Goal: Task Accomplishment & Management: Use online tool/utility

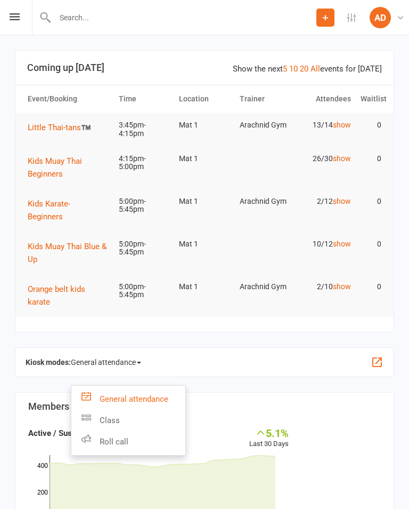
click at [132, 414] on link "Class" at bounding box center [128, 419] width 114 height 21
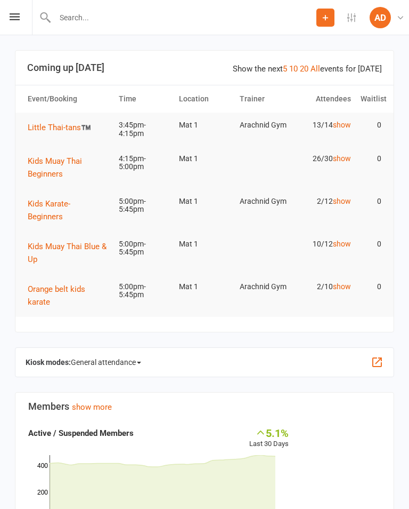
click at [120, 356] on span "General attendance" at bounding box center [106, 361] width 70 height 17
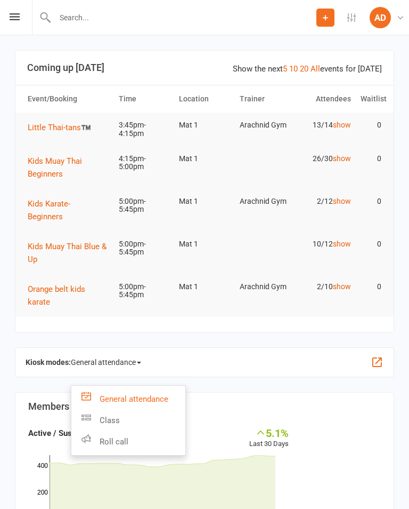
click at [109, 409] on link "Class" at bounding box center [128, 419] width 114 height 21
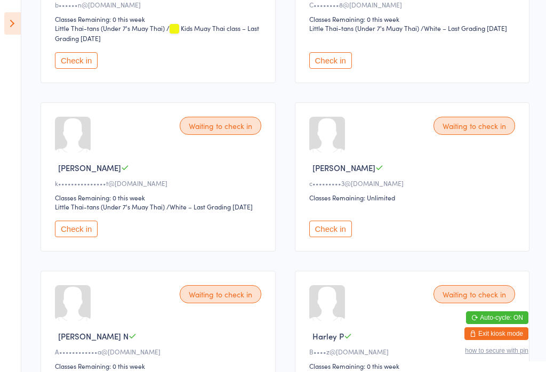
scroll to position [609, 0]
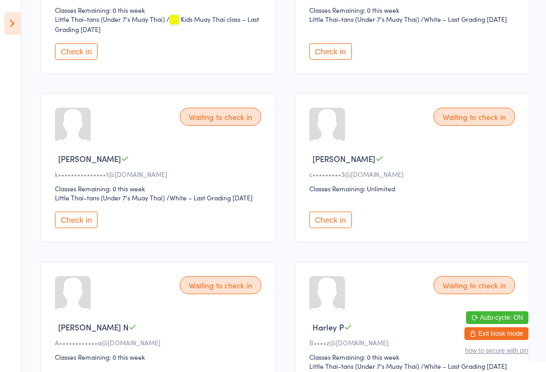
click at [339, 228] on button "Check in" at bounding box center [330, 220] width 43 height 17
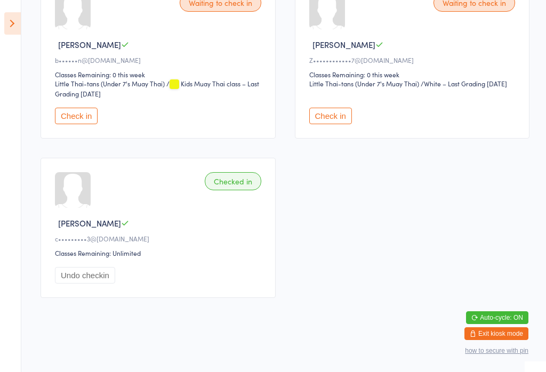
scroll to position [1129, 0]
click at [340, 124] on button "Check in" at bounding box center [330, 116] width 43 height 17
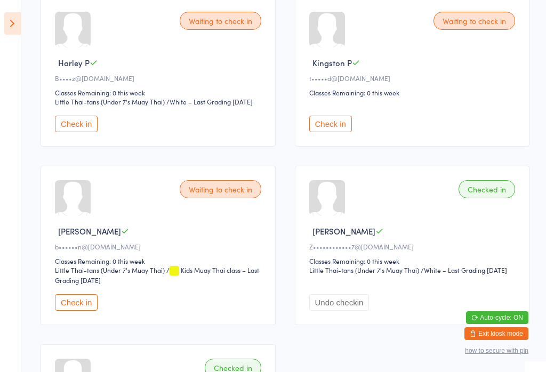
scroll to position [873, 0]
click at [333, 133] on button "Check in" at bounding box center [330, 124] width 43 height 17
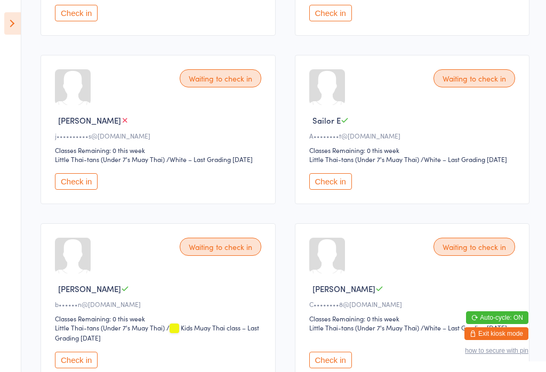
scroll to position [299, 0]
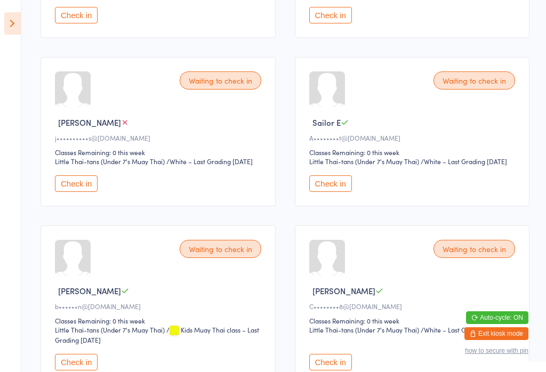
click at [88, 192] on button "Check in" at bounding box center [76, 183] width 43 height 17
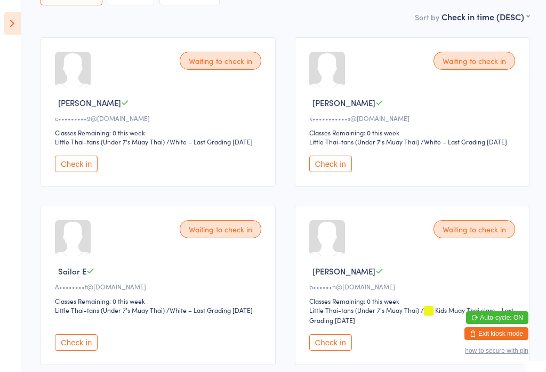
scroll to position [150, 0]
click at [337, 172] on button "Check in" at bounding box center [330, 163] width 43 height 17
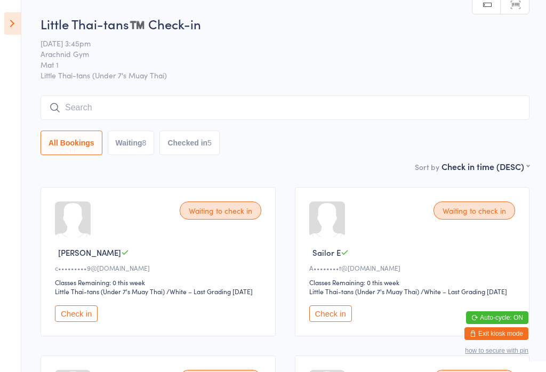
scroll to position [0, 0]
click at [94, 102] on input "search" at bounding box center [285, 107] width 489 height 25
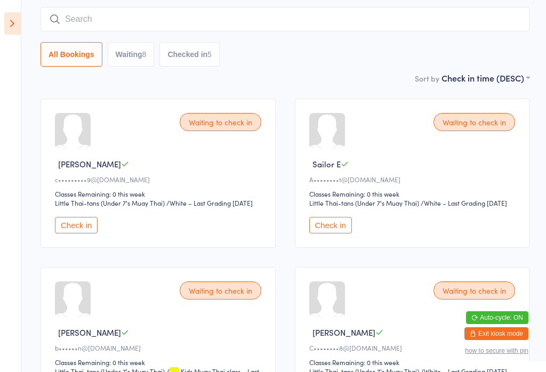
scroll to position [97, 0]
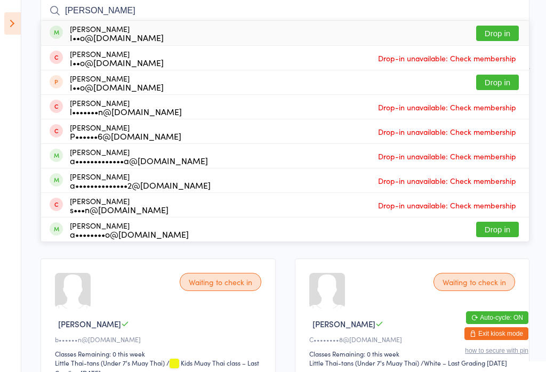
type input "Adrian annakin"
click at [86, 35] on div "I••o@[DOMAIN_NAME]" at bounding box center [117, 37] width 94 height 9
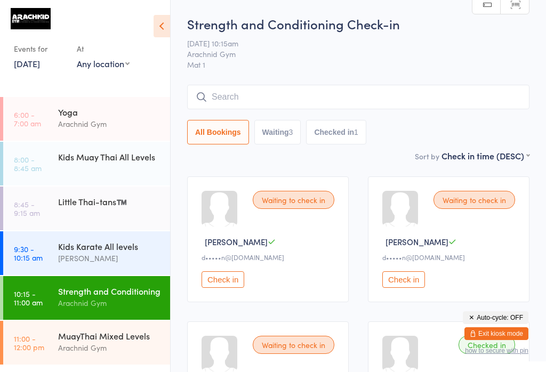
click at [37, 67] on link "[DATE]" at bounding box center [27, 64] width 26 height 12
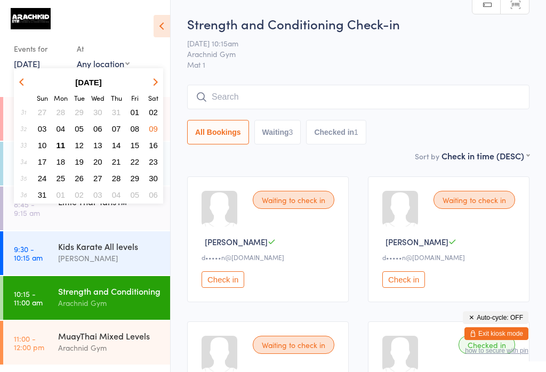
click at [65, 148] on button "11" at bounding box center [61, 145] width 17 height 14
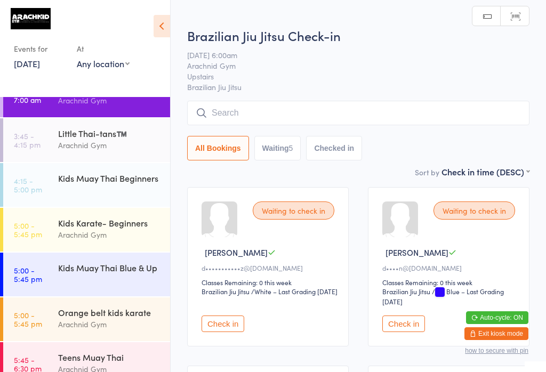
scroll to position [22, 0]
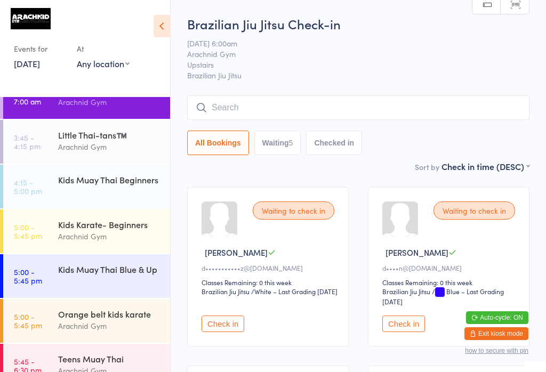
click at [126, 181] on div "Kids Muay Thai Beginners" at bounding box center [109, 180] width 103 height 12
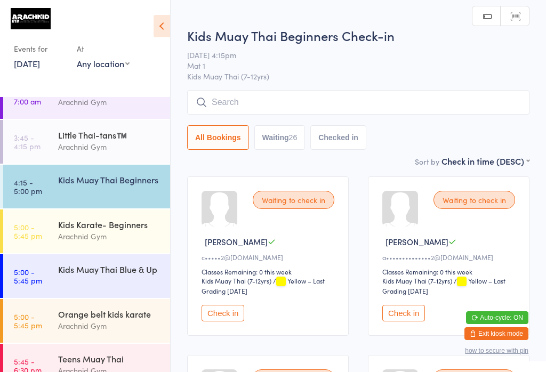
click at [408, 321] on button "Check in" at bounding box center [403, 313] width 43 height 17
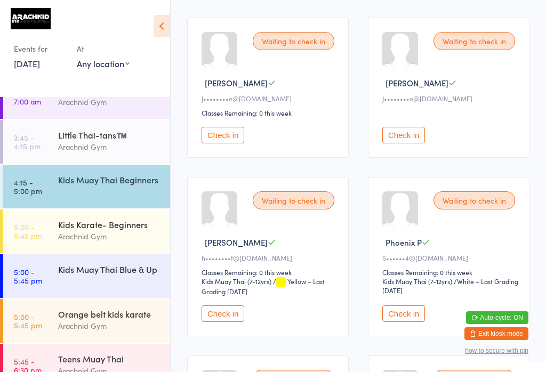
scroll to position [1575, 0]
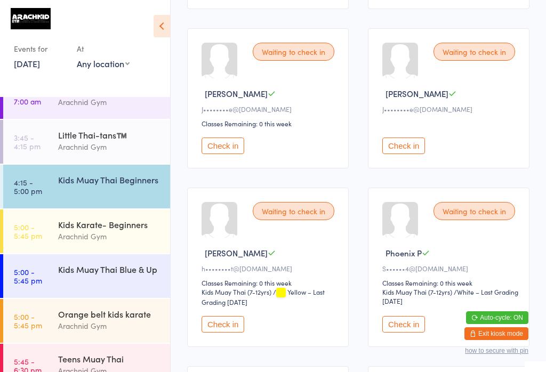
click at [233, 154] on button "Check in" at bounding box center [223, 146] width 43 height 17
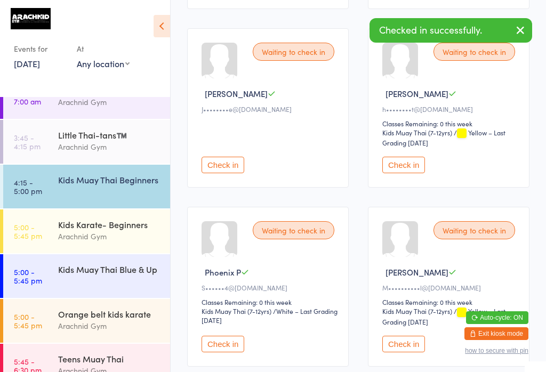
click at [233, 173] on button "Check in" at bounding box center [223, 165] width 43 height 17
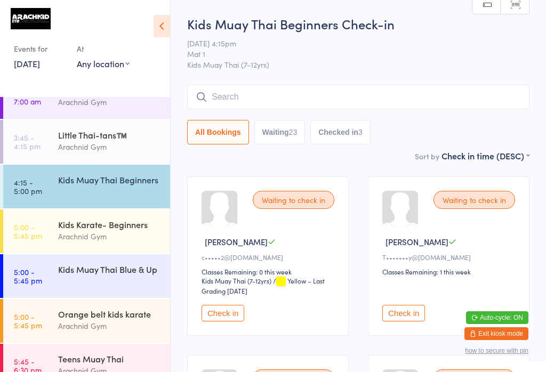
scroll to position [0, 0]
click at [297, 86] on input "search" at bounding box center [358, 97] width 342 height 25
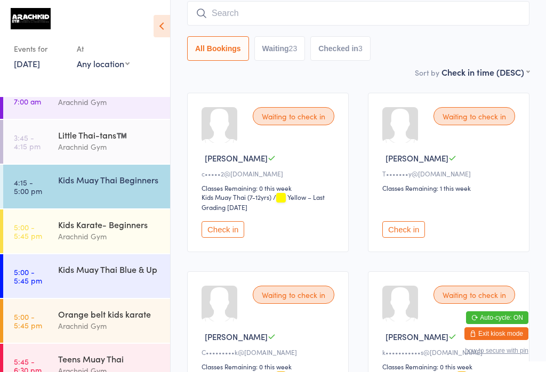
scroll to position [86, 0]
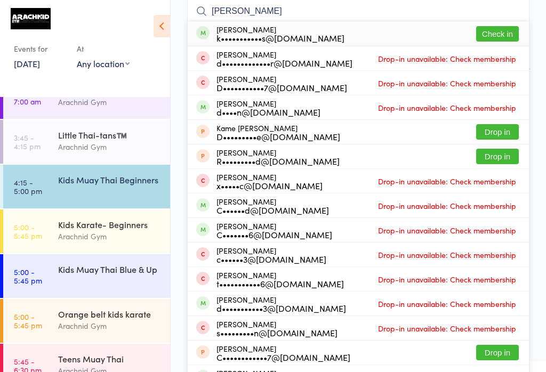
type input "[PERSON_NAME]"
click at [506, 30] on button "Check in" at bounding box center [497, 33] width 43 height 15
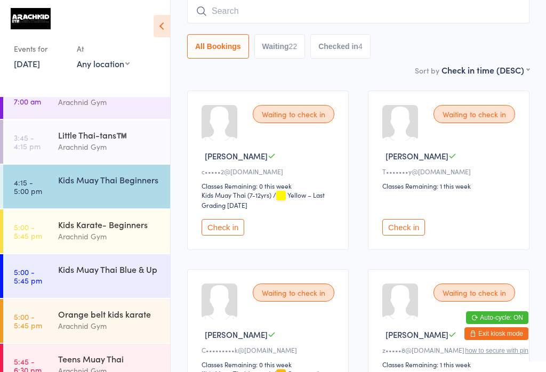
click at [284, 10] on input "search" at bounding box center [358, 11] width 342 height 25
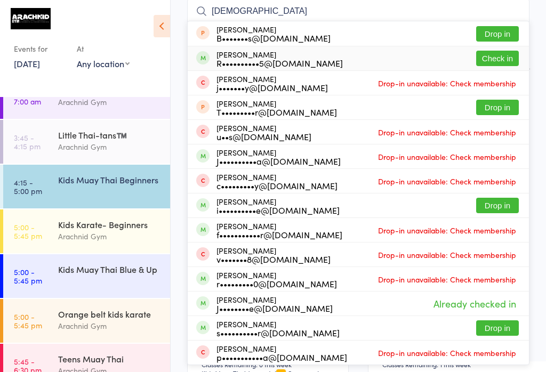
type input "[DEMOGRAPHIC_DATA]"
click at [214, 62] on div "[PERSON_NAME] R••••••••••5@[DOMAIN_NAME]" at bounding box center [269, 58] width 147 height 17
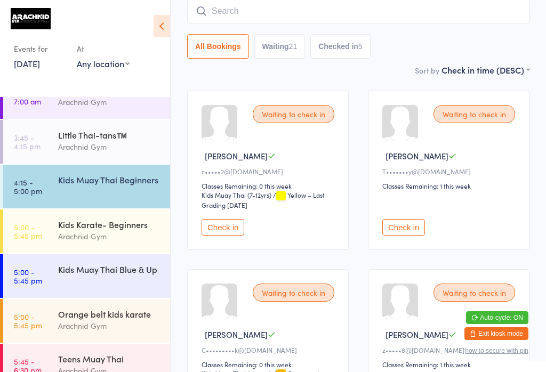
click at [376, 14] on input "search" at bounding box center [358, 11] width 342 height 25
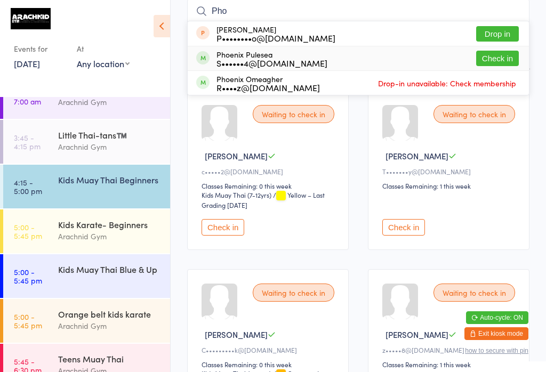
type input "Pho"
click at [504, 56] on button "Check in" at bounding box center [497, 58] width 43 height 15
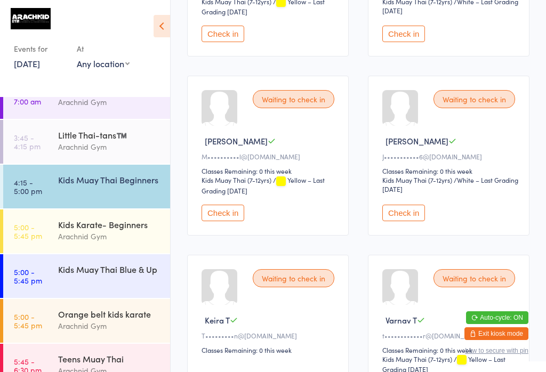
scroll to position [1523, 0]
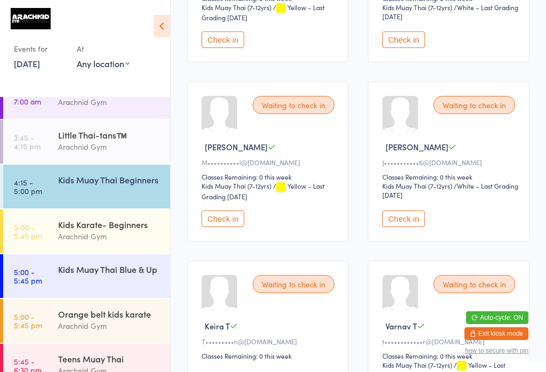
click at [415, 227] on button "Check in" at bounding box center [403, 219] width 43 height 17
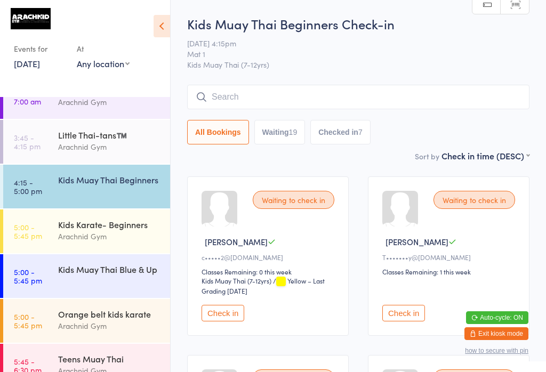
scroll to position [0, 0]
click at [351, 87] on input "search" at bounding box center [358, 97] width 342 height 25
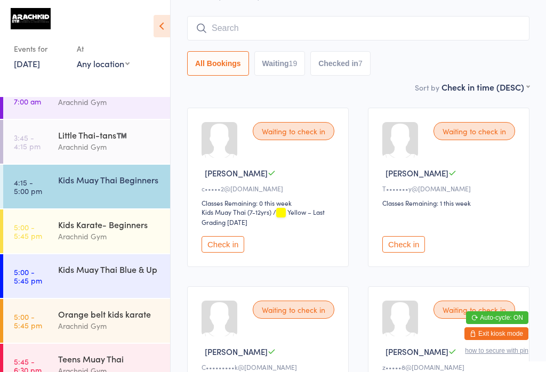
scroll to position [86, 0]
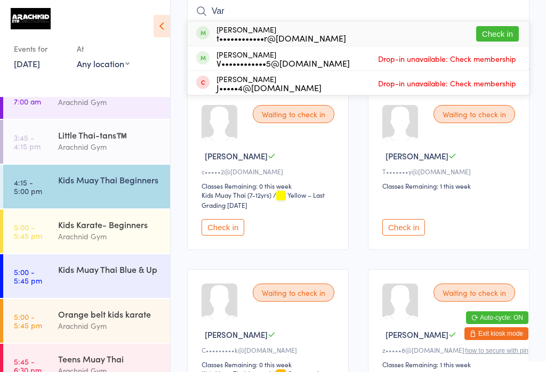
type input "Var"
click at [495, 33] on button "Check in" at bounding box center [497, 33] width 43 height 15
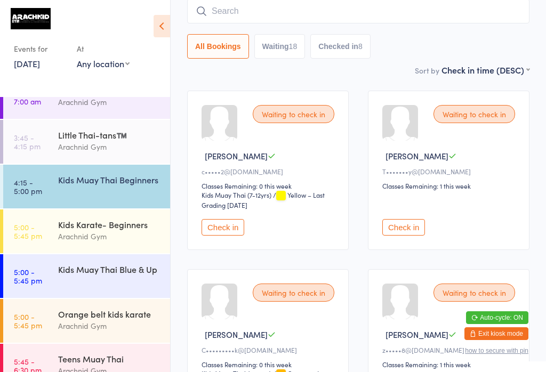
click at [380, 23] on input "search" at bounding box center [358, 11] width 342 height 25
type input "Layken"
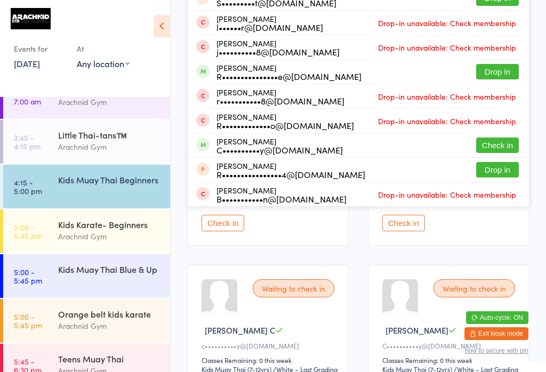
scroll to position [270, 0]
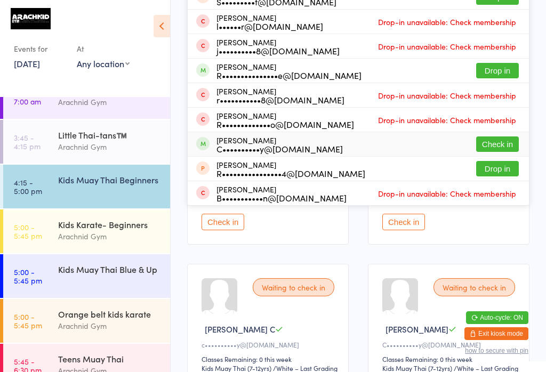
type input "[PERSON_NAME]"
click at [510, 144] on button "Check in" at bounding box center [497, 143] width 43 height 15
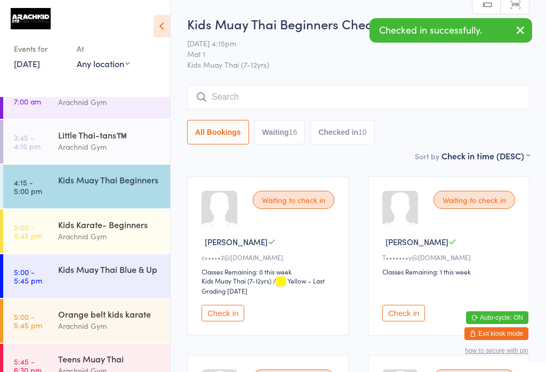
scroll to position [0, 0]
click at [307, 96] on input "search" at bounding box center [358, 97] width 342 height 25
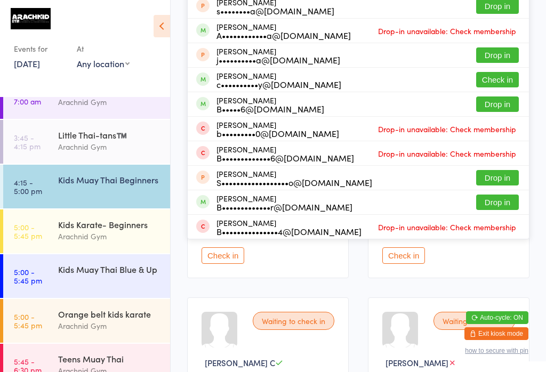
scroll to position [229, 0]
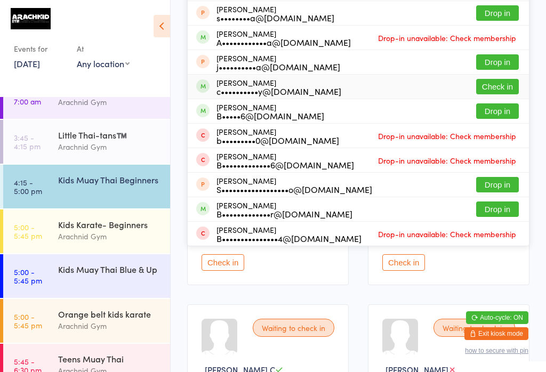
type input "[PERSON_NAME]"
click at [507, 90] on button "Check in" at bounding box center [497, 86] width 43 height 15
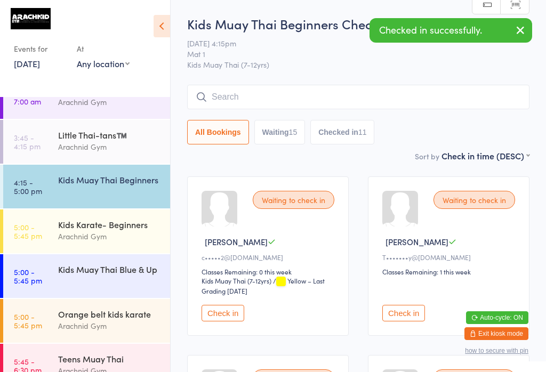
scroll to position [0, 0]
click at [340, 91] on input "search" at bounding box center [358, 97] width 342 height 25
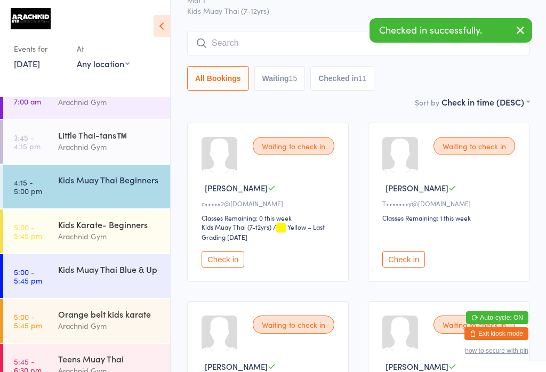
scroll to position [86, 0]
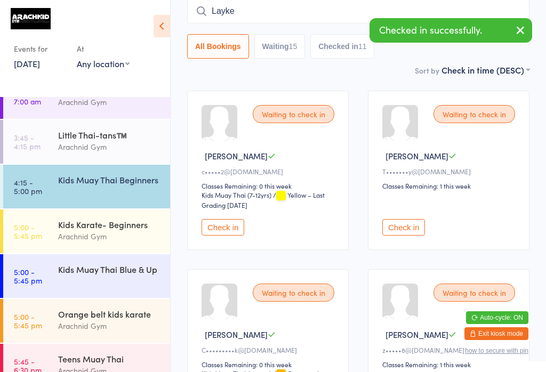
type input "Layken"
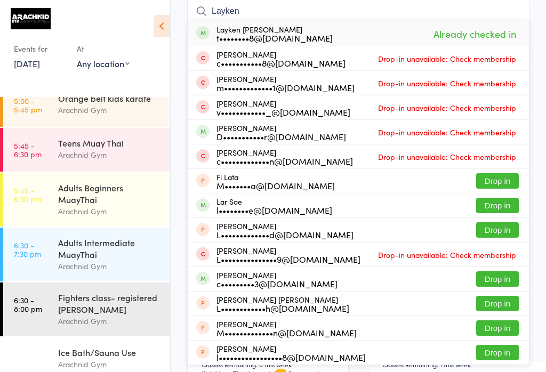
scroll to position [227, 0]
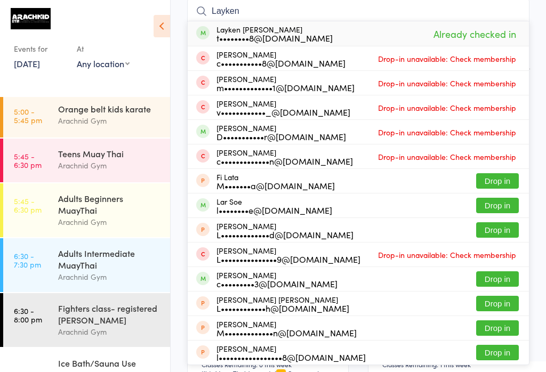
click at [109, 192] on div "Adults Beginners MuayThai" at bounding box center [109, 203] width 103 height 23
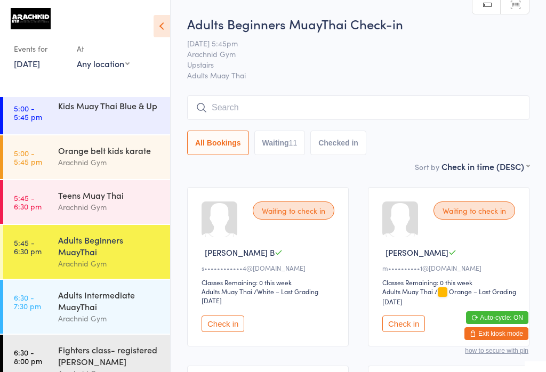
scroll to position [189, 0]
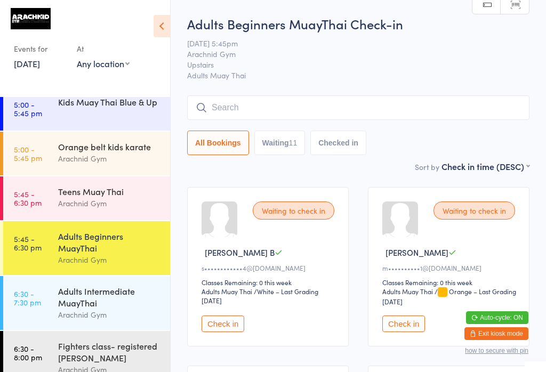
click at [268, 110] on input "search" at bounding box center [358, 107] width 342 height 25
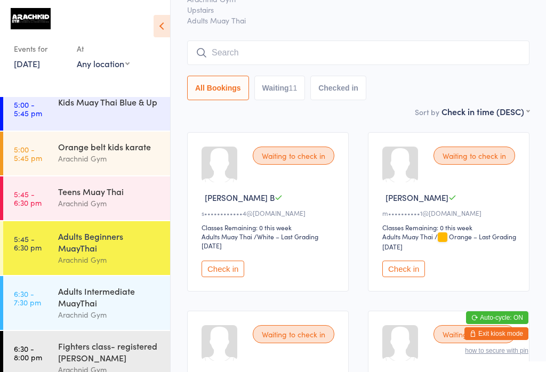
scroll to position [96, 0]
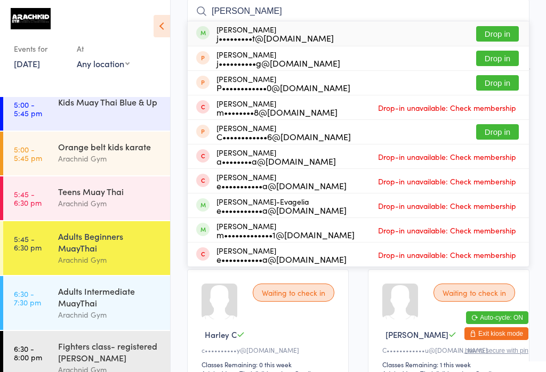
type input "[PERSON_NAME]"
click at [497, 31] on button "Drop in" at bounding box center [497, 33] width 43 height 15
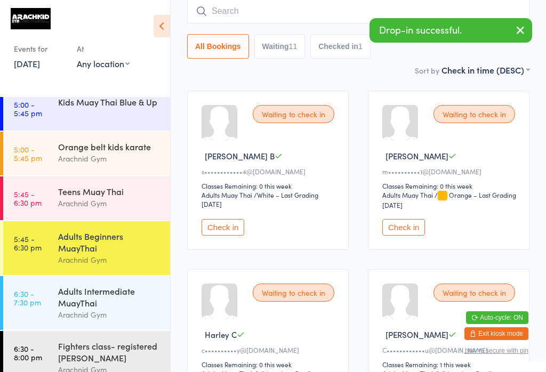
click at [243, 11] on input "search" at bounding box center [358, 11] width 342 height 25
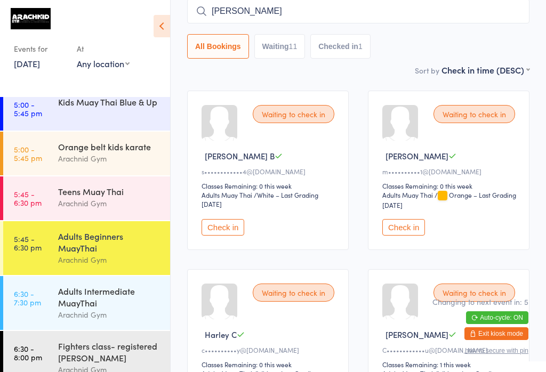
type input "[PERSON_NAME]"
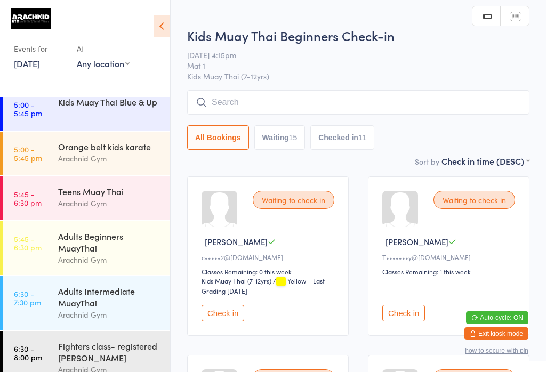
click at [241, 95] on input "search" at bounding box center [358, 102] width 342 height 25
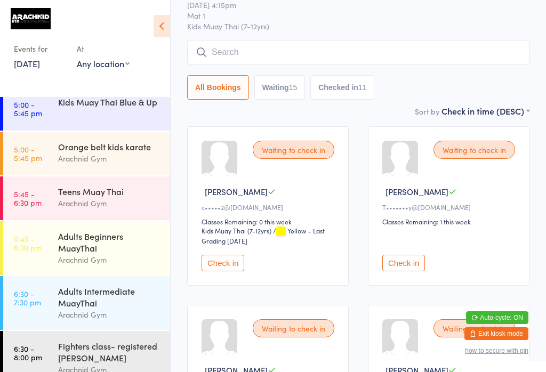
scroll to position [91, 0]
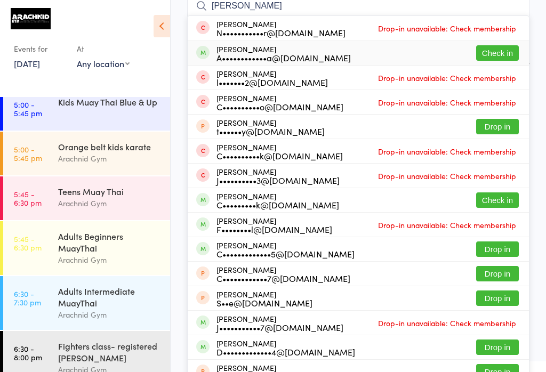
type input "[PERSON_NAME]"
click at [495, 57] on button "Check in" at bounding box center [497, 52] width 43 height 15
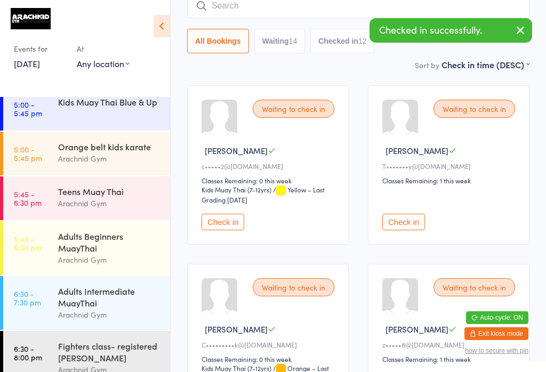
click at [212, 11] on input "search" at bounding box center [358, 6] width 342 height 25
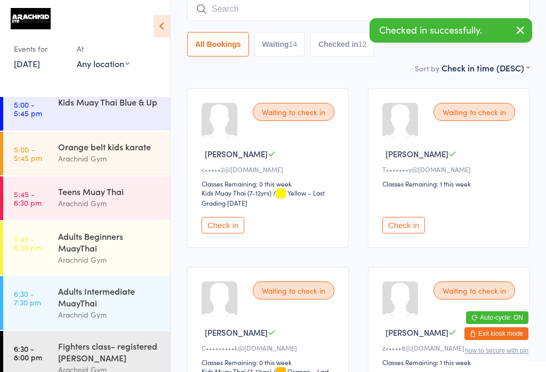
scroll to position [86, 0]
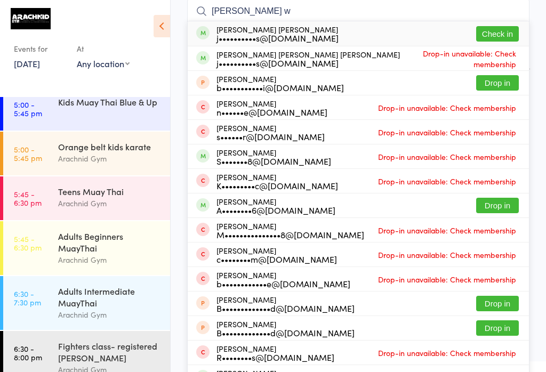
type input "[PERSON_NAME] w"
click at [496, 38] on button "Check in" at bounding box center [497, 33] width 43 height 15
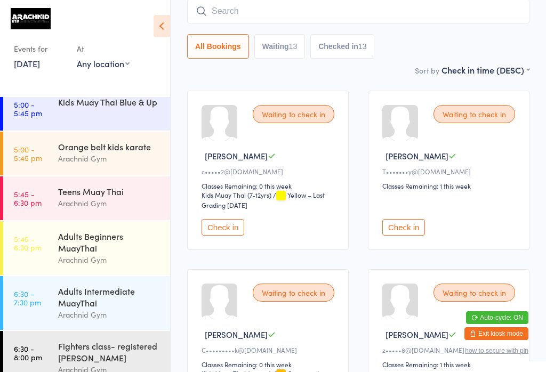
click at [319, 14] on input "search" at bounding box center [358, 11] width 342 height 25
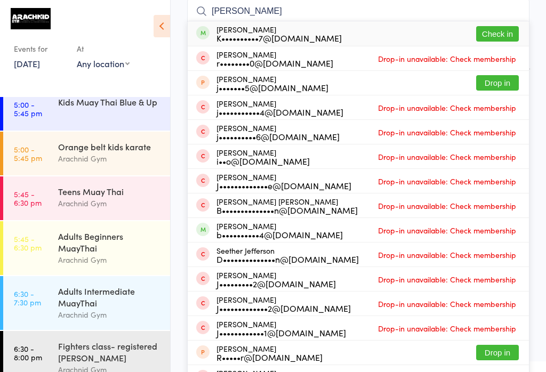
type input "[PERSON_NAME]"
click at [506, 38] on button "Check in" at bounding box center [497, 33] width 43 height 15
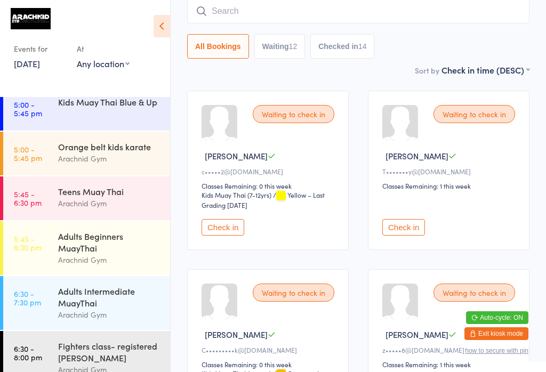
click at [396, 234] on button "Check in" at bounding box center [403, 227] width 43 height 17
click at [45, 109] on link "5:00 - 5:45 pm Kids Muay Thai Blue & Up" at bounding box center [86, 109] width 167 height 44
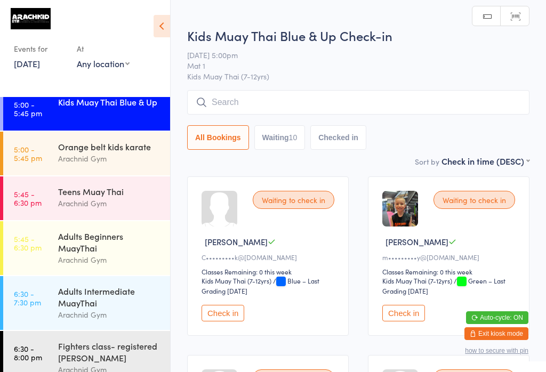
click at [48, 249] on link "5:45 - 6:30 pm Adults Beginners MuayThai Arachnid Gym" at bounding box center [86, 248] width 167 height 54
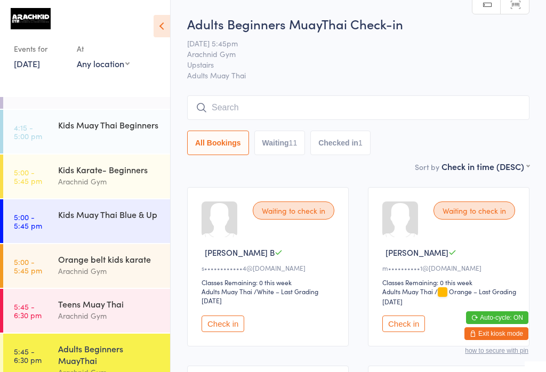
scroll to position [63, 0]
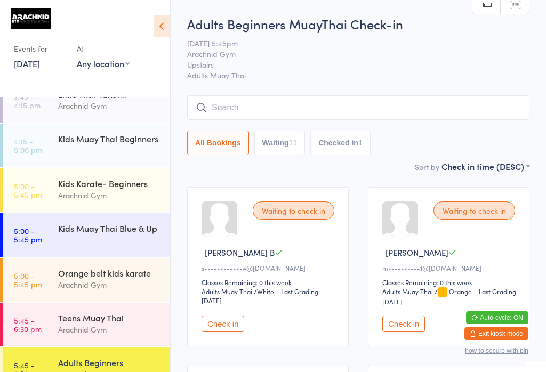
click at [41, 147] on time "4:15 - 5:00 pm" at bounding box center [28, 145] width 28 height 17
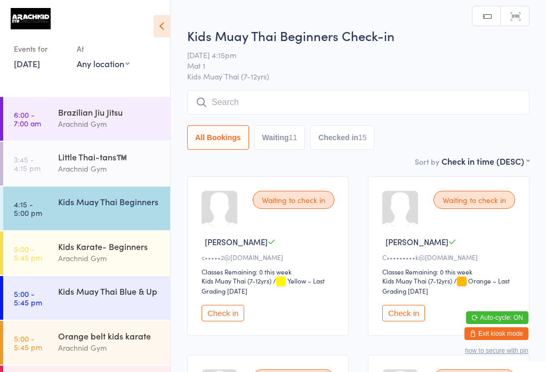
click at [243, 107] on input "search" at bounding box center [358, 102] width 342 height 25
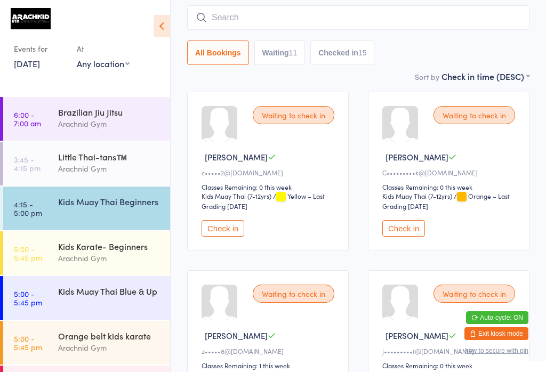
scroll to position [91, 0]
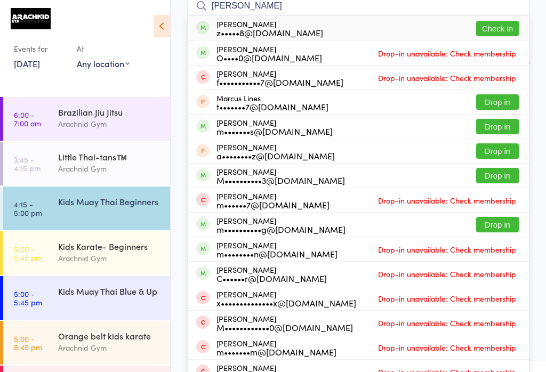
type input "[PERSON_NAME]"
click at [505, 26] on button "Check in" at bounding box center [497, 28] width 43 height 15
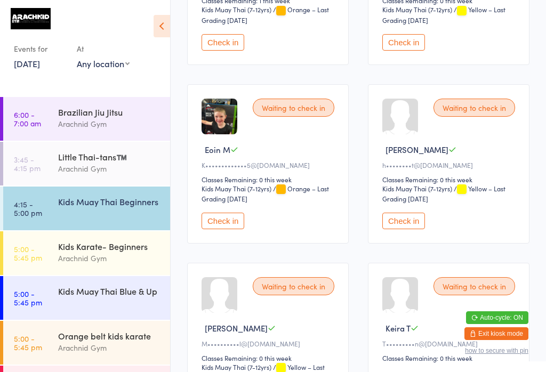
scroll to position [634, 0]
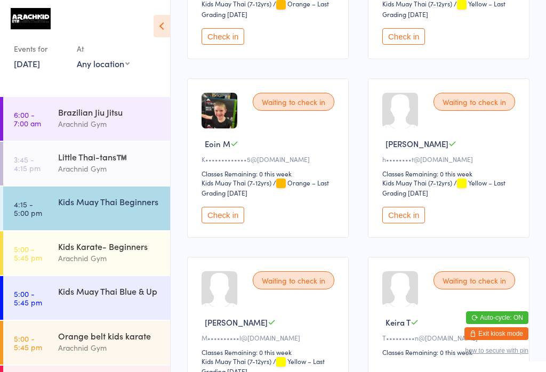
click at [214, 223] on button "Check in" at bounding box center [223, 215] width 43 height 17
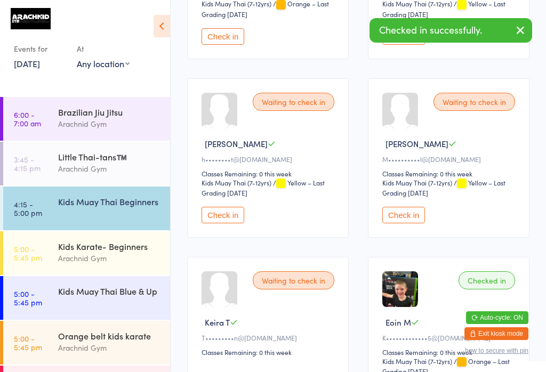
click at [83, 297] on div "Kids Muay Thai Blue & Up" at bounding box center [109, 291] width 103 height 12
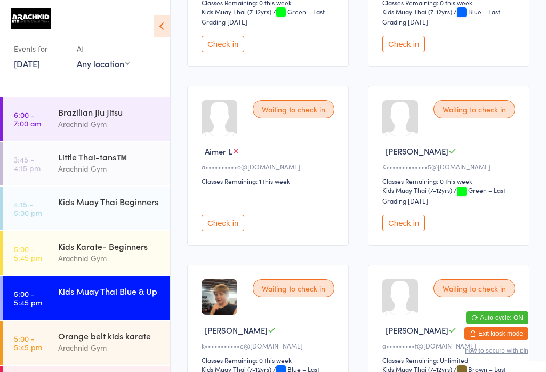
scroll to position [452, 0]
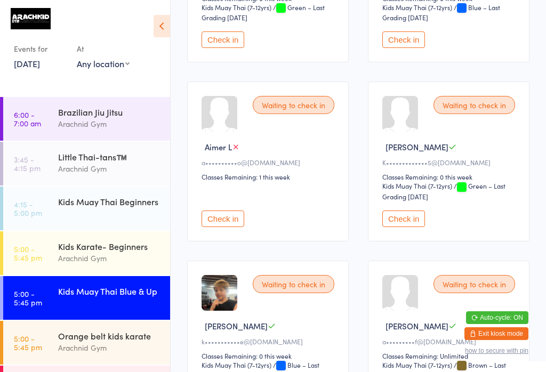
click at [399, 227] on button "Check in" at bounding box center [403, 219] width 43 height 17
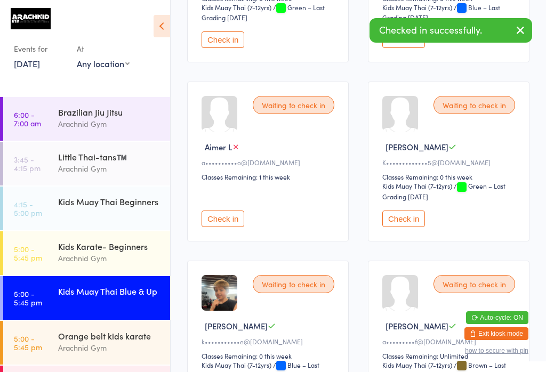
click at [33, 212] on time "4:15 - 5:00 pm" at bounding box center [28, 208] width 28 height 17
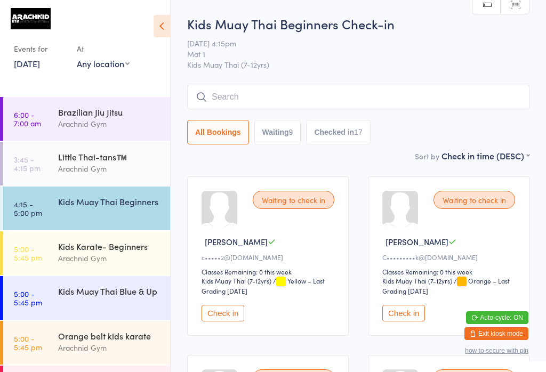
click at [195, 96] on input "search" at bounding box center [358, 97] width 342 height 25
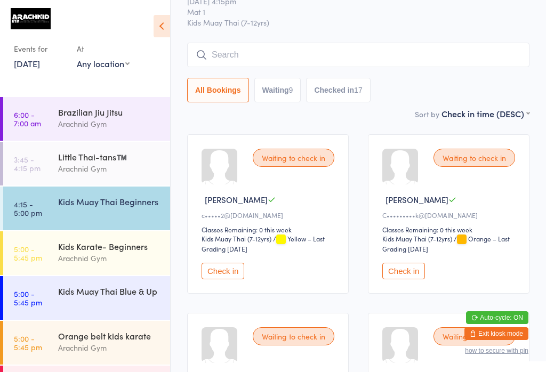
scroll to position [86, 0]
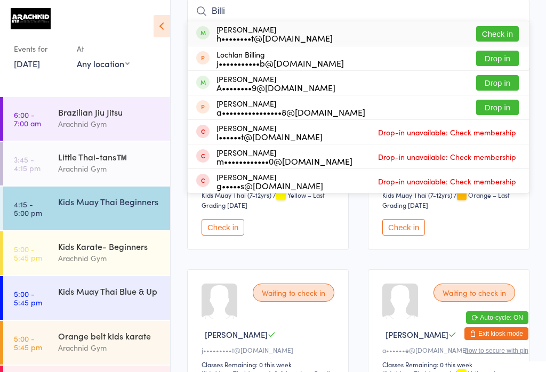
type input "Billi"
click at [501, 27] on button "Check in" at bounding box center [497, 33] width 43 height 15
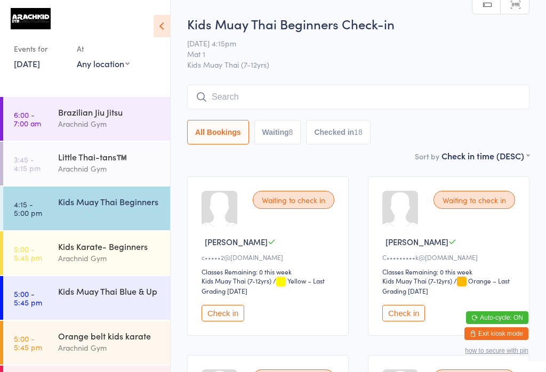
scroll to position [0, 0]
click at [361, 108] on input "search" at bounding box center [358, 97] width 342 height 25
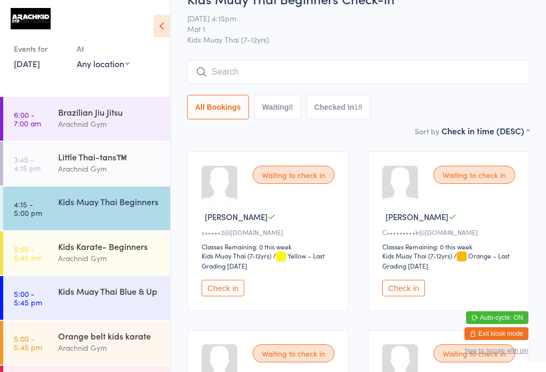
scroll to position [86, 0]
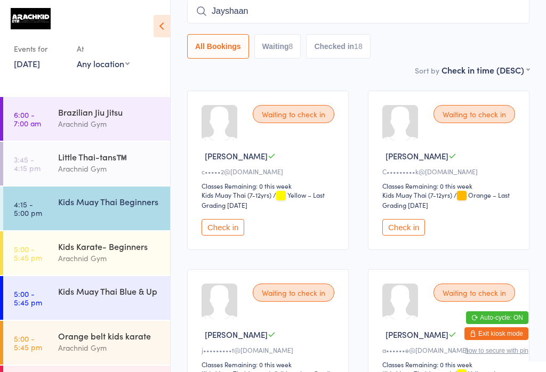
type input "Jayshaan"
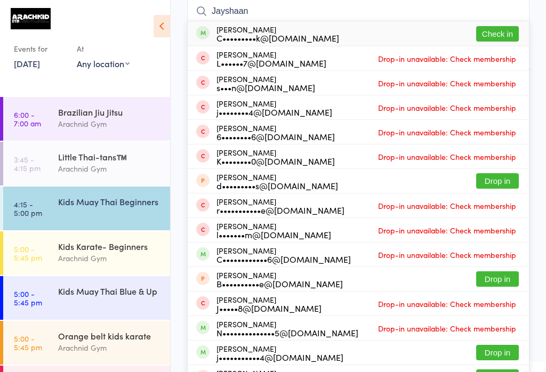
click at [507, 27] on button "Check in" at bounding box center [497, 33] width 43 height 15
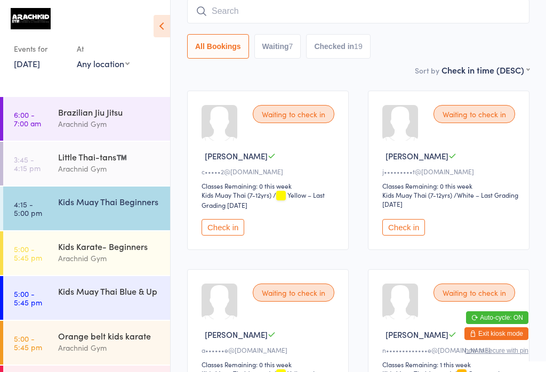
click at [324, 7] on input "search" at bounding box center [358, 11] width 342 height 25
type input "V"
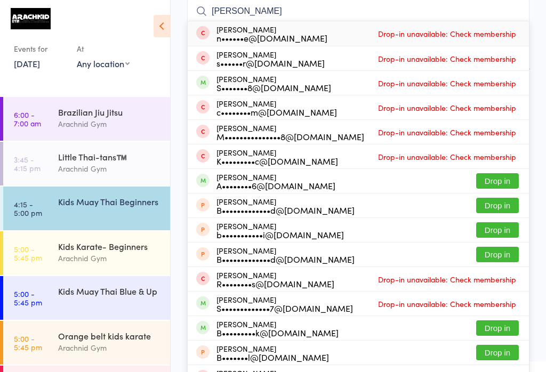
click at [425, 10] on input "[PERSON_NAME]" at bounding box center [358, 11] width 342 height 25
type input "B"
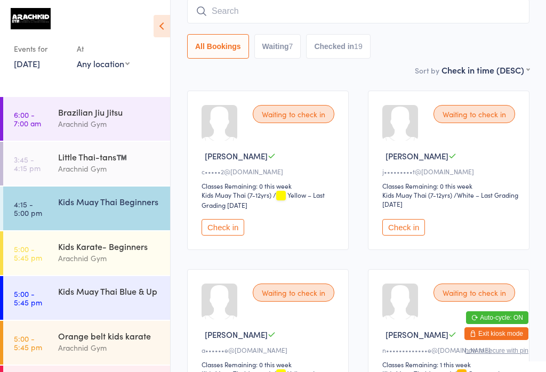
click at [219, 10] on input "search" at bounding box center [358, 11] width 342 height 25
type input "[PERSON_NAME]"
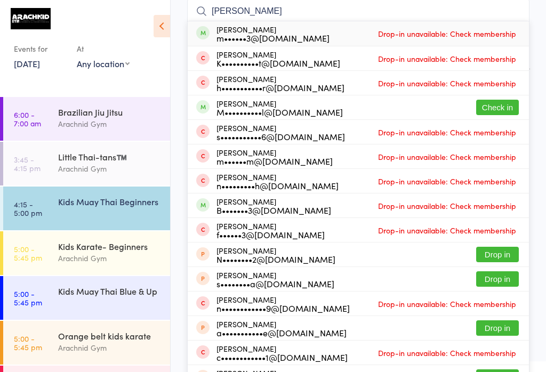
type input "[PERSON_NAME]"
click at [493, 109] on button "Check in" at bounding box center [497, 107] width 43 height 15
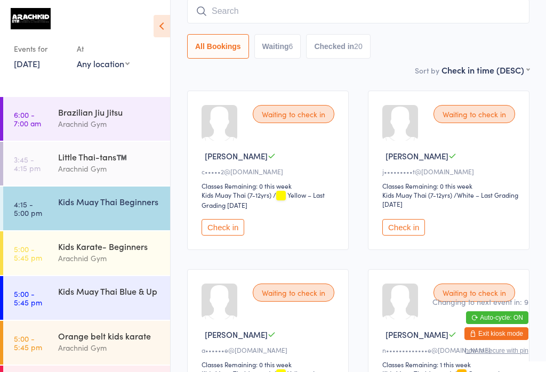
click at [106, 297] on div "Kids Muay Thai Blue & Up" at bounding box center [109, 291] width 103 height 12
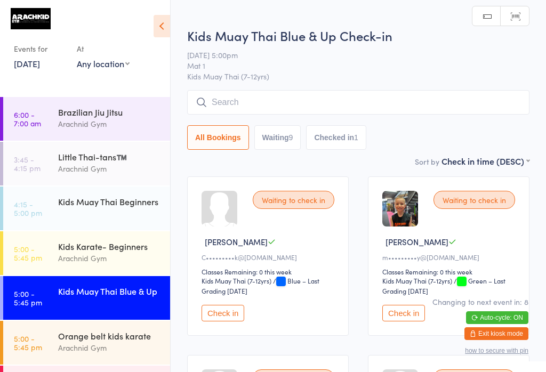
click at [332, 96] on input "search" at bounding box center [358, 102] width 342 height 25
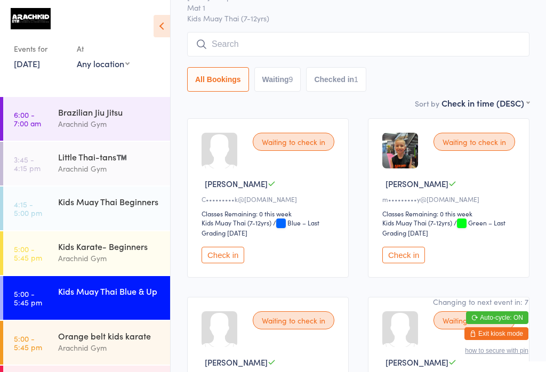
scroll to position [67, 0]
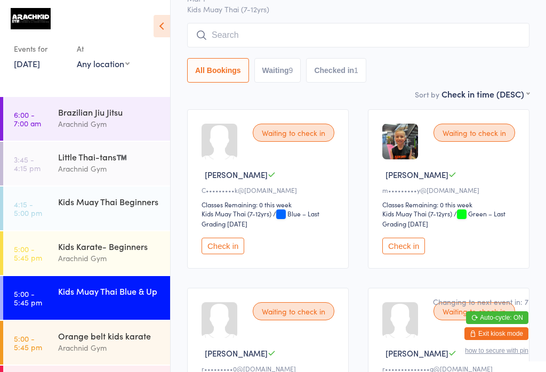
type input "V"
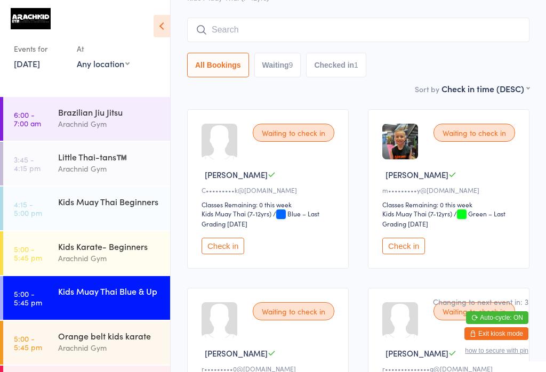
click at [229, 254] on button "Check in" at bounding box center [223, 246] width 43 height 17
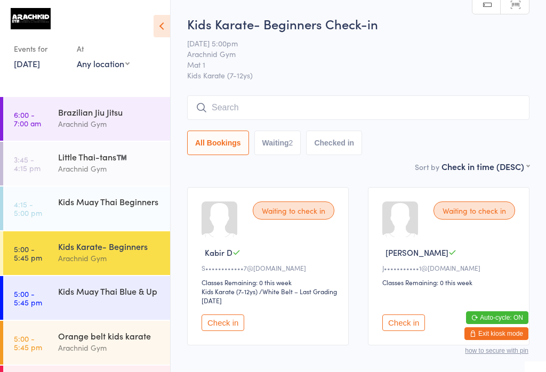
click at [383, 108] on input "search" at bounding box center [358, 107] width 342 height 25
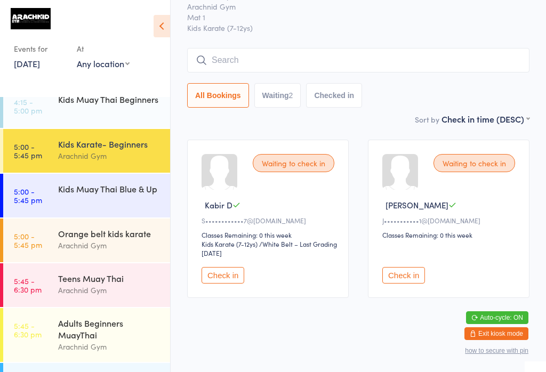
scroll to position [104, 0]
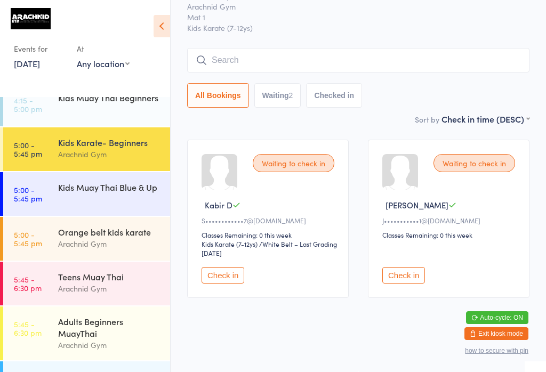
click at [103, 185] on div "Kids Muay Thai Blue & Up" at bounding box center [109, 187] width 103 height 12
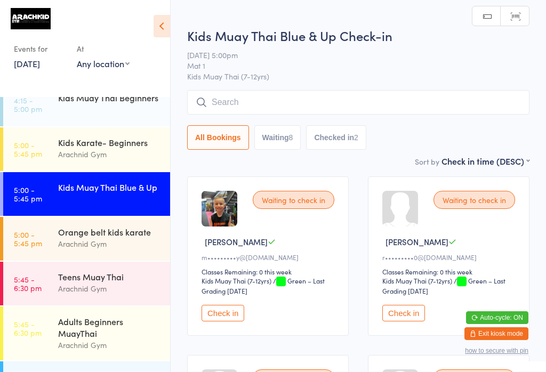
click at [226, 321] on button "Check in" at bounding box center [223, 313] width 43 height 17
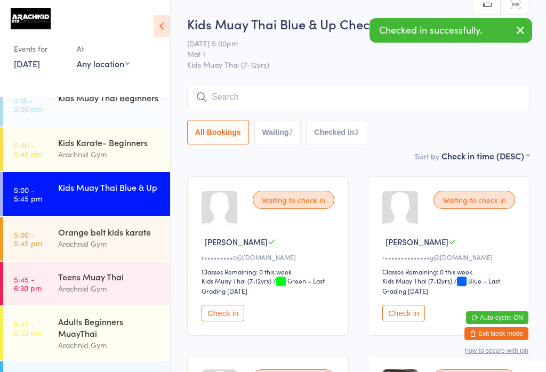
click at [343, 95] on input "search" at bounding box center [358, 97] width 342 height 25
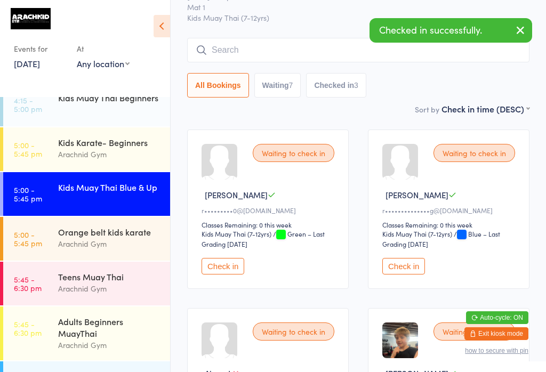
scroll to position [86, 0]
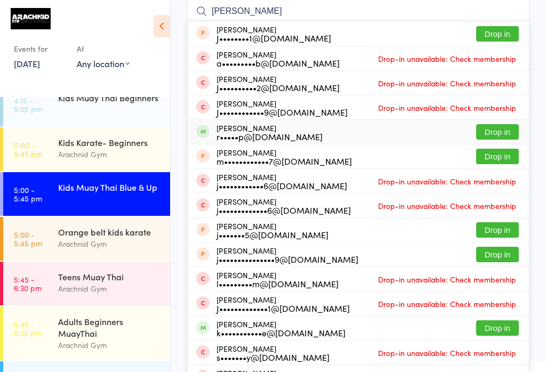
type input "[PERSON_NAME]"
click at [494, 136] on button "Drop in" at bounding box center [497, 131] width 43 height 15
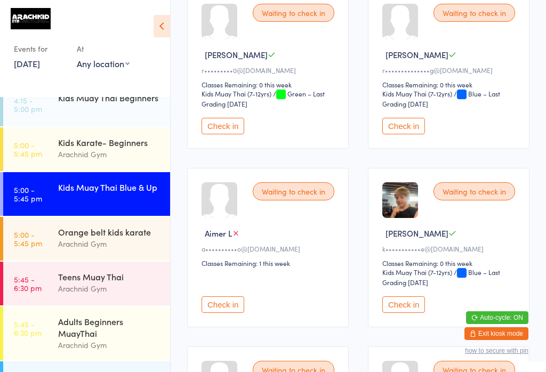
scroll to position [188, 0]
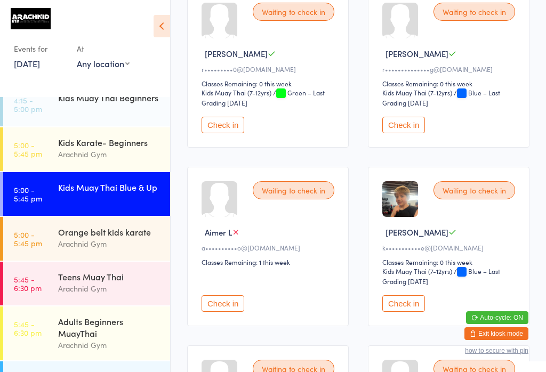
click at [422, 312] on button "Check in" at bounding box center [403, 303] width 43 height 17
click at [220, 130] on button "Check in" at bounding box center [223, 125] width 43 height 17
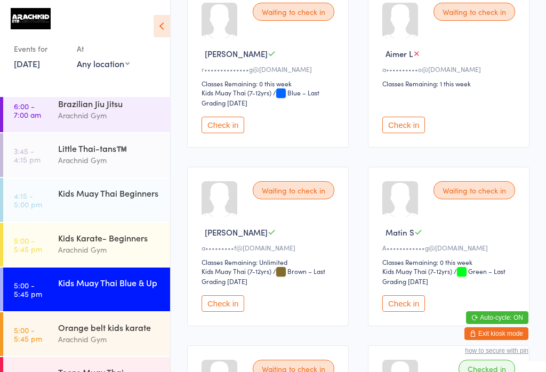
scroll to position [0, 0]
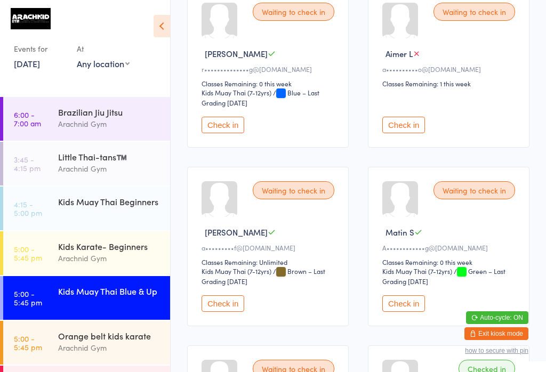
click at [135, 256] on div "Arachnid Gym" at bounding box center [109, 258] width 103 height 12
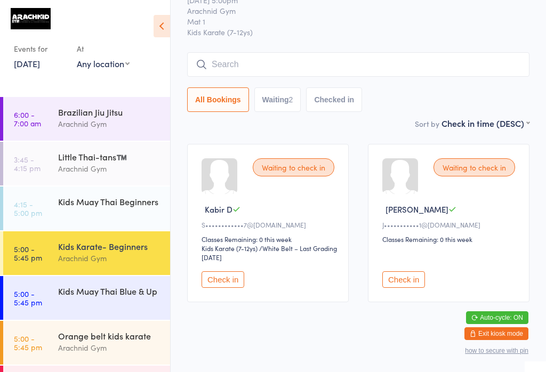
click at [362, 65] on input "search" at bounding box center [358, 64] width 342 height 25
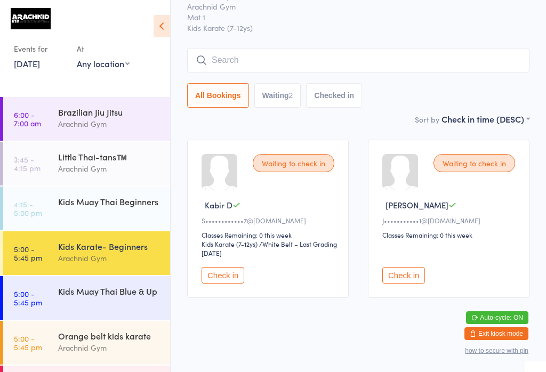
scroll to position [96, 0]
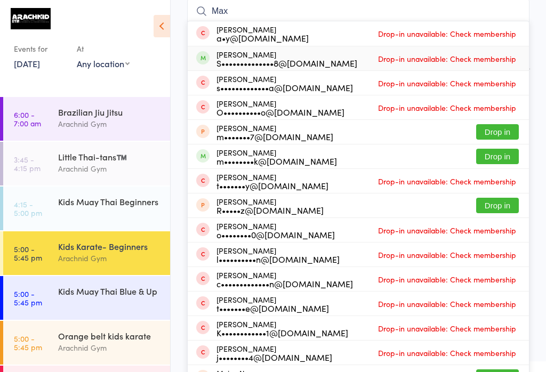
type input "Max"
click at [506, 59] on span "Drop-in unavailable: Check membership" at bounding box center [446, 59] width 143 height 16
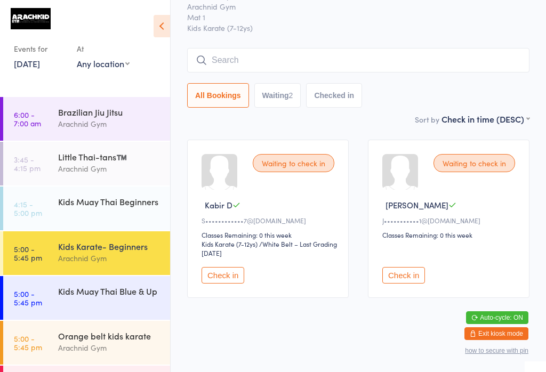
scroll to position [43, 0]
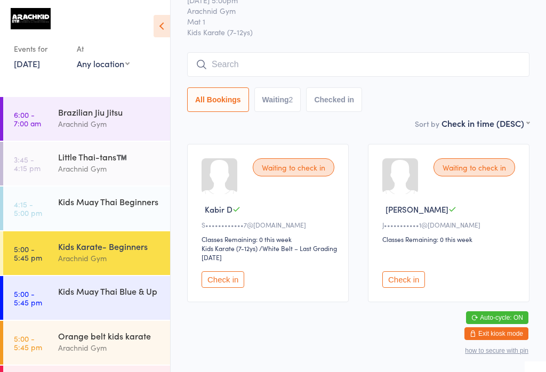
click at [423, 288] on button "Check in" at bounding box center [403, 279] width 43 height 17
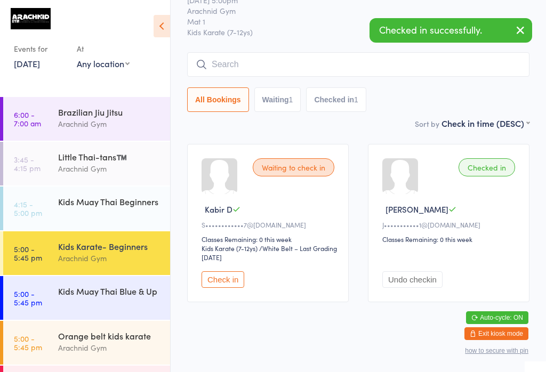
click at [61, 349] on div "Arachnid Gym" at bounding box center [109, 348] width 103 height 12
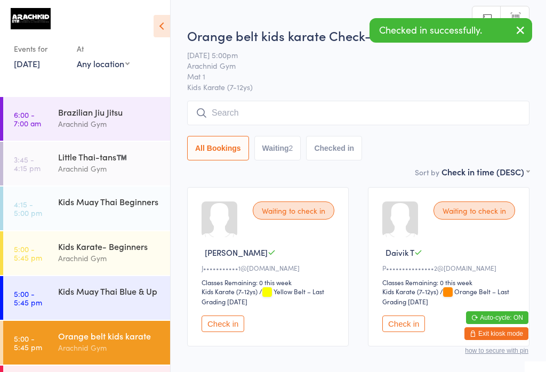
click at [225, 328] on button "Check in" at bounding box center [223, 324] width 43 height 17
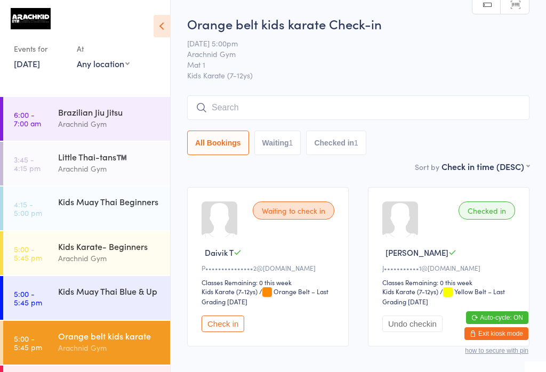
click at [103, 292] on div "Kids Muay Thai Blue & Up" at bounding box center [109, 291] width 103 height 12
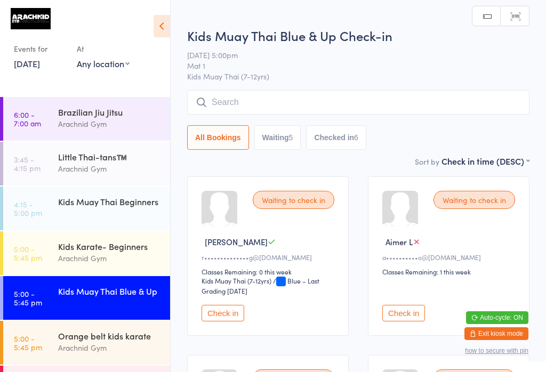
click at [229, 321] on button "Check in" at bounding box center [223, 313] width 43 height 17
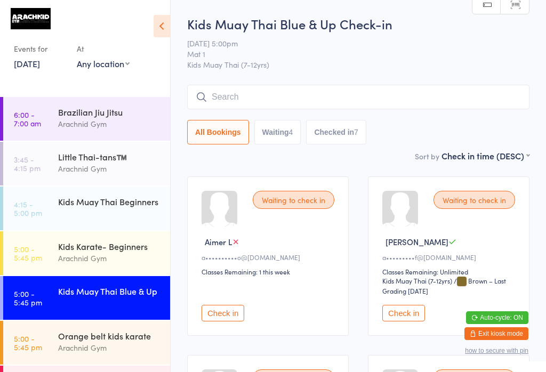
click at [40, 257] on time "5:00 - 5:45 pm" at bounding box center [28, 253] width 28 height 17
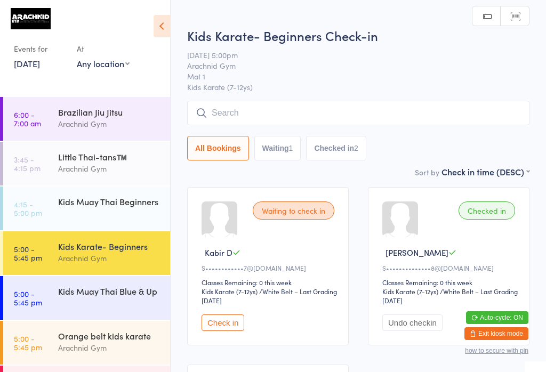
click at [46, 209] on link "4:15 - 5:00 pm Kids Muay [DEMOGRAPHIC_DATA] Beginners" at bounding box center [86, 209] width 167 height 44
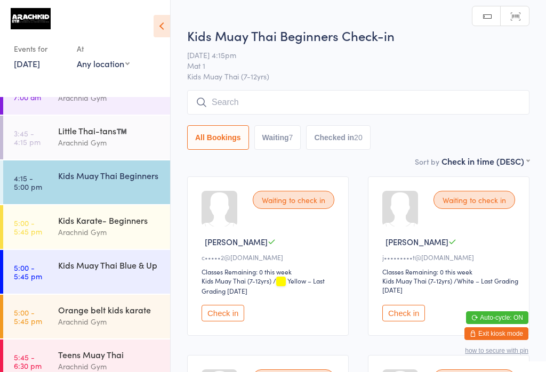
scroll to position [26, 0]
click at [82, 324] on div "Arachnid Gym" at bounding box center [109, 322] width 103 height 12
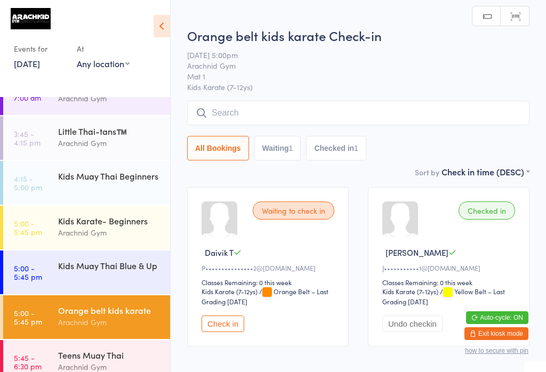
click at [230, 332] on button "Check in" at bounding box center [223, 324] width 43 height 17
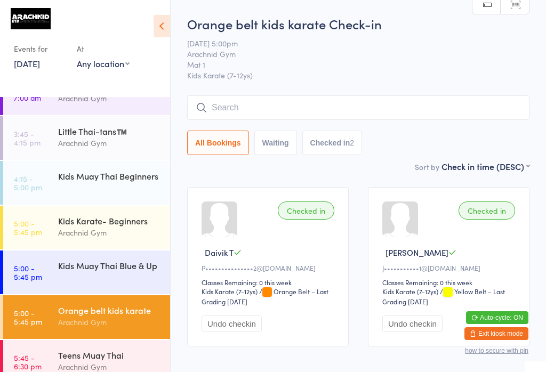
click at [245, 114] on input "search" at bounding box center [358, 107] width 342 height 25
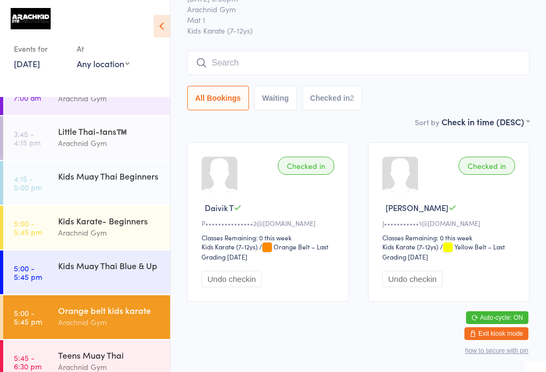
scroll to position [96, 0]
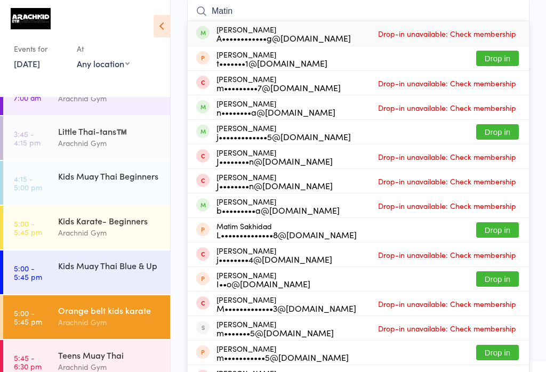
type input "Matin"
click at [490, 35] on span "Drop-in unavailable: Check membership" at bounding box center [446, 34] width 143 height 16
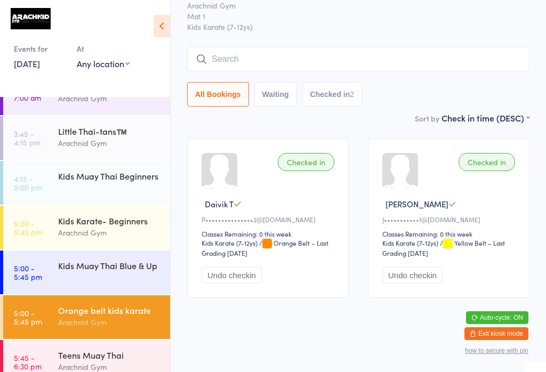
type input "G"
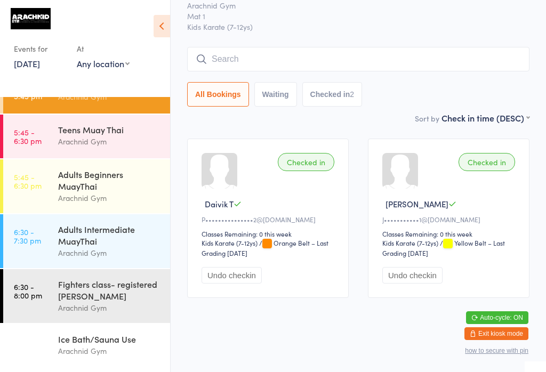
scroll to position [253, 0]
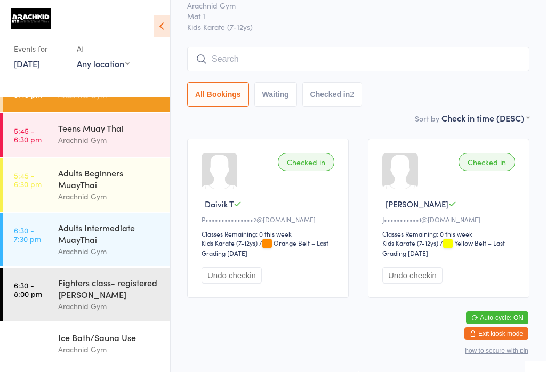
click at [113, 167] on div "Adults Beginners MuayThai" at bounding box center [109, 178] width 103 height 23
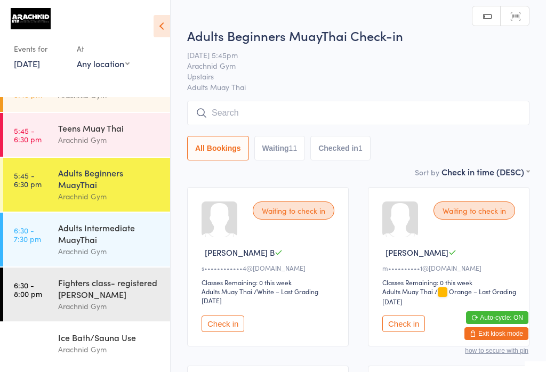
click at [340, 106] on input "search" at bounding box center [358, 113] width 342 height 25
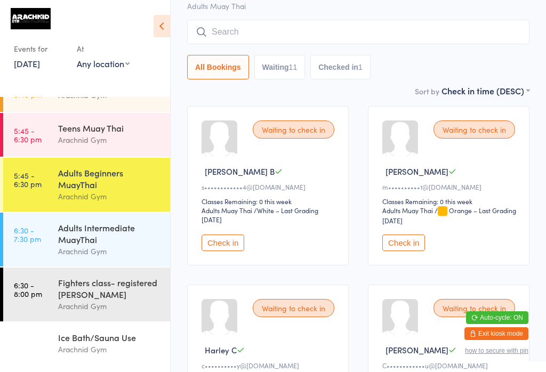
scroll to position [102, 0]
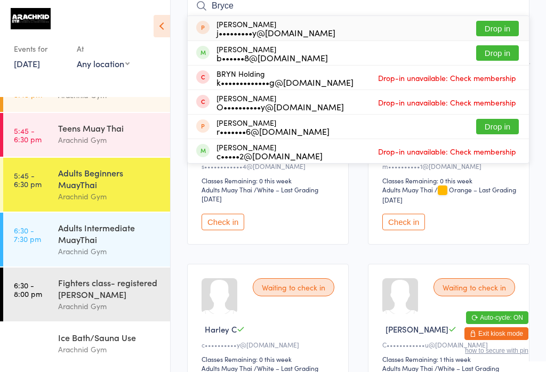
type input "Bryce"
click at [509, 46] on button "Drop in" at bounding box center [497, 52] width 43 height 15
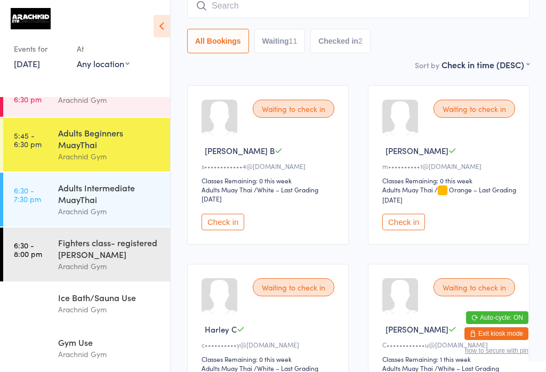
scroll to position [300, 0]
click at [60, 347] on div "Gym Use" at bounding box center [109, 342] width 103 height 12
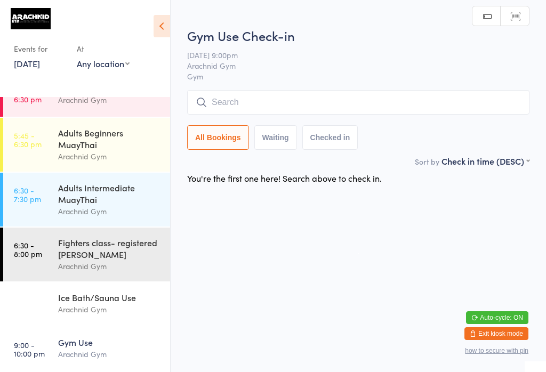
click at [375, 92] on input "search" at bounding box center [358, 102] width 342 height 25
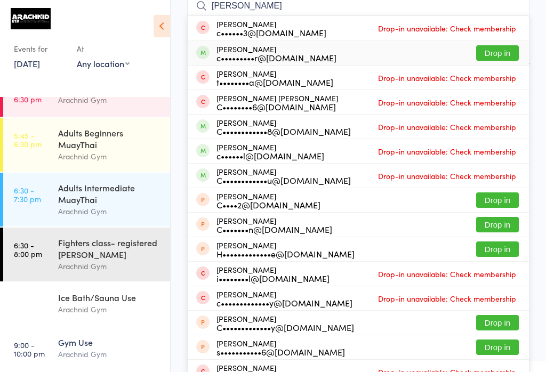
type input "[PERSON_NAME]"
click at [509, 51] on button "Drop in" at bounding box center [497, 52] width 43 height 15
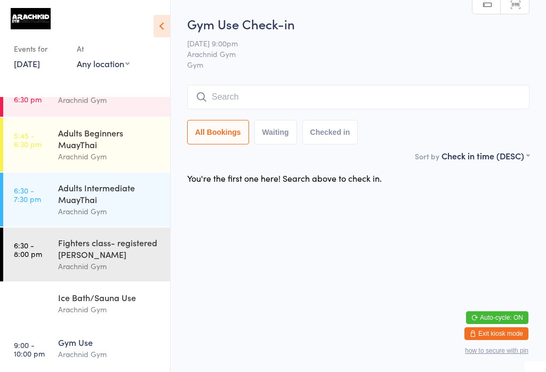
scroll to position [0, 0]
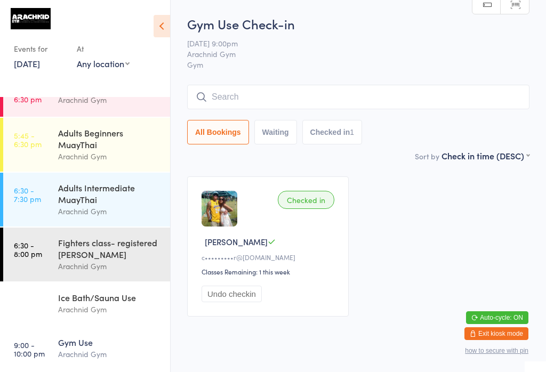
click at [52, 182] on link "6:30 - 7:30 pm Adults Intermediate MuayThai Arachnid Gym" at bounding box center [86, 200] width 167 height 54
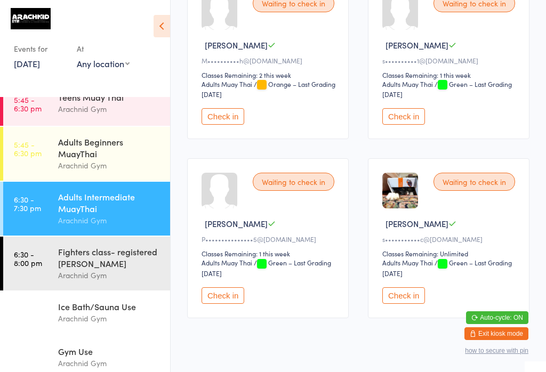
scroll to position [402, 0]
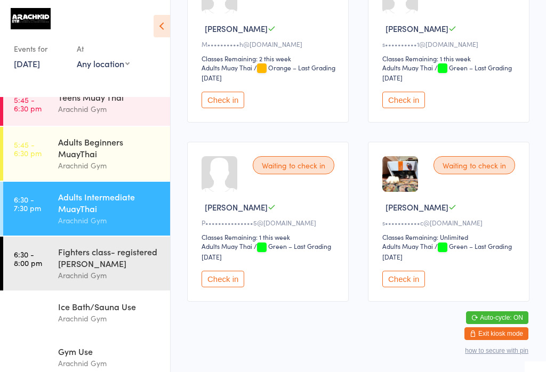
click at [404, 287] on button "Check in" at bounding box center [403, 279] width 43 height 17
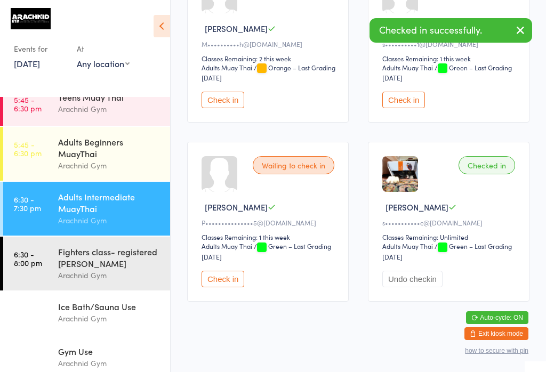
click at [43, 151] on link "5:45 - 6:30 pm Adults Beginners MuayThai Arachnid Gym" at bounding box center [86, 154] width 167 height 54
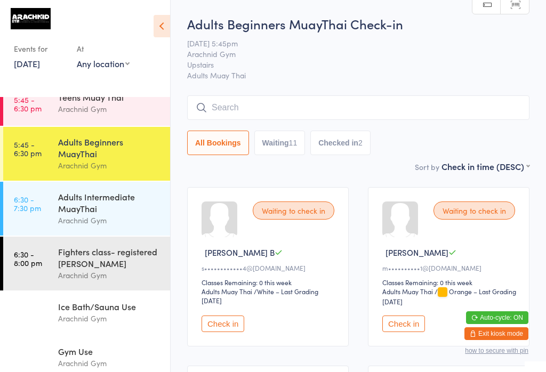
click at [47, 108] on link "5:45 - 6:30 pm Teens Muay Thai Arachnid Gym" at bounding box center [86, 104] width 167 height 44
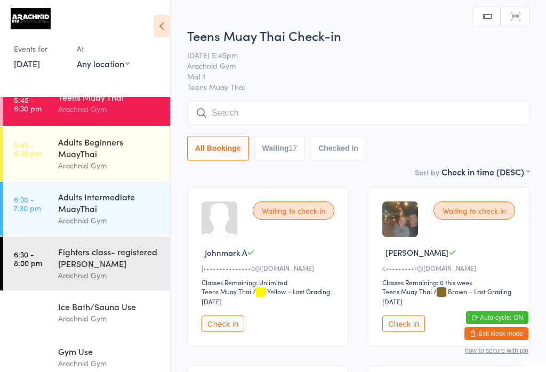
click at [213, 112] on input "search" at bounding box center [358, 113] width 342 height 25
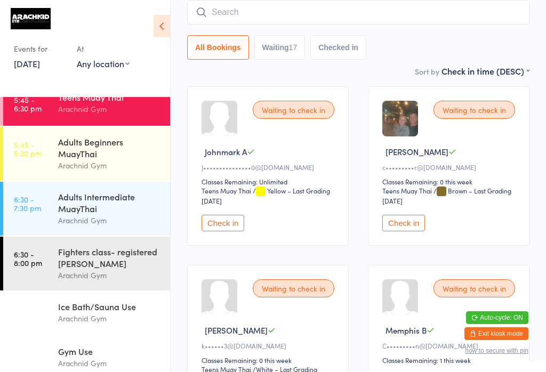
scroll to position [102, 0]
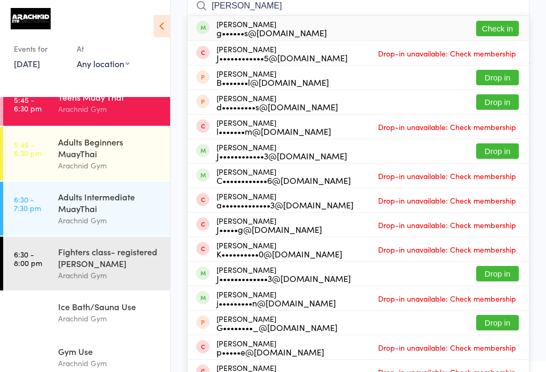
type input "[PERSON_NAME]"
click at [513, 30] on button "Check in" at bounding box center [497, 28] width 43 height 15
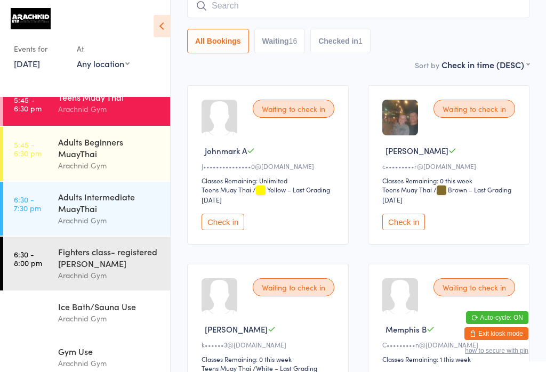
click at [272, 9] on input "search" at bounding box center [358, 6] width 342 height 25
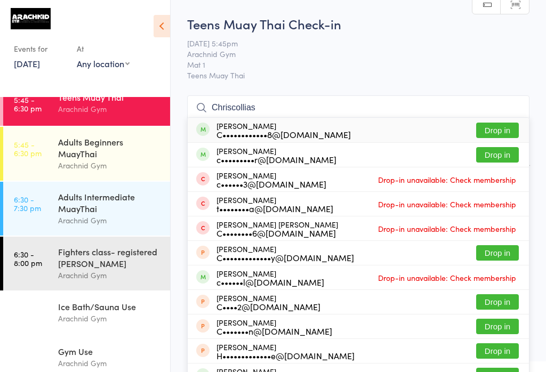
scroll to position [0, 0]
type input "Chriscollias"
click at [495, 130] on button "Drop in" at bounding box center [497, 130] width 43 height 15
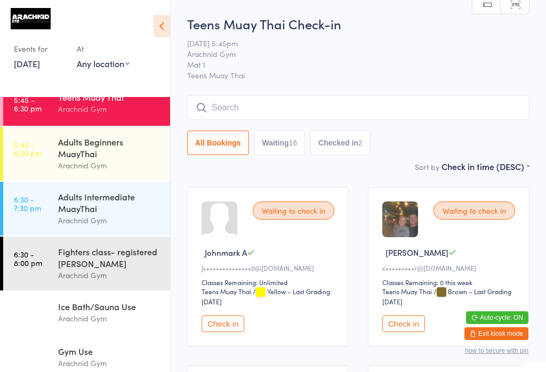
click at [46, 159] on link "5:45 - 6:30 pm Adults Beginners MuayThai Arachnid Gym" at bounding box center [86, 154] width 167 height 54
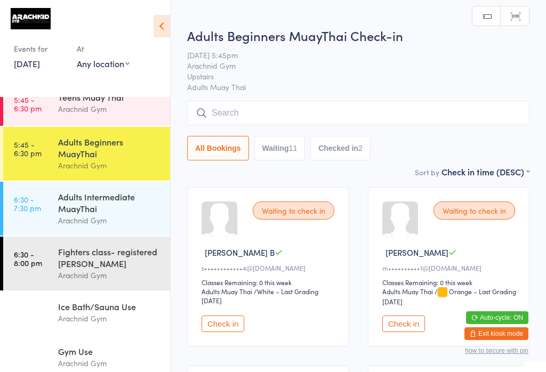
click at [400, 114] on input "search" at bounding box center [358, 113] width 342 height 25
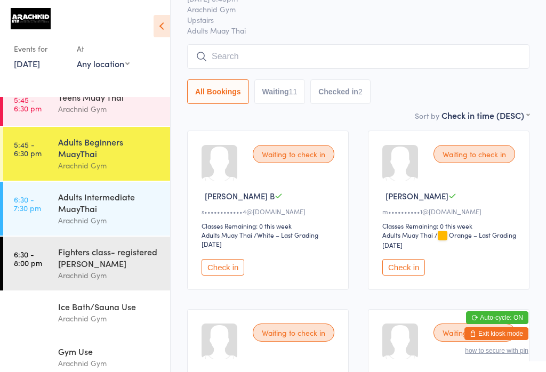
scroll to position [102, 0]
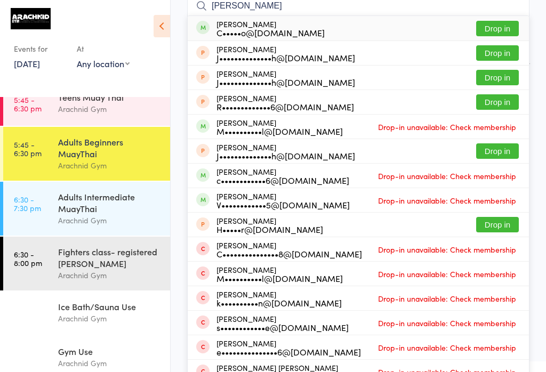
type input "[PERSON_NAME]"
click at [499, 21] on button "Drop in" at bounding box center [497, 28] width 43 height 15
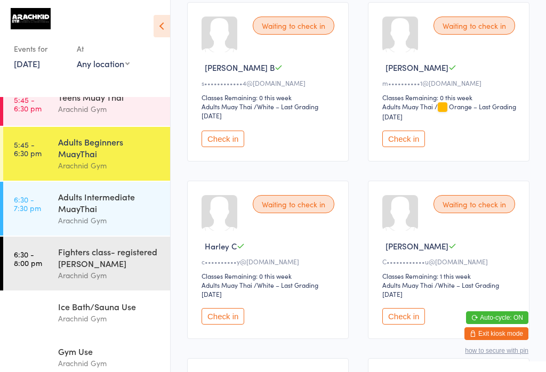
scroll to position [194, 0]
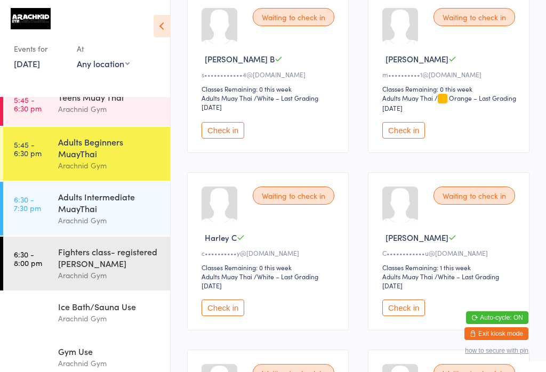
click at [218, 316] on button "Check in" at bounding box center [223, 308] width 43 height 17
click at [107, 159] on div "Adults Beginners MuayThai" at bounding box center [109, 147] width 103 height 23
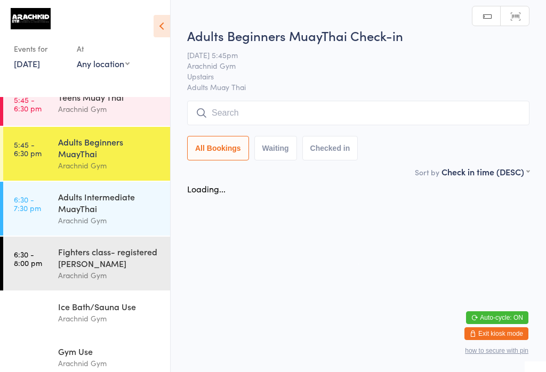
scroll to position [0, 0]
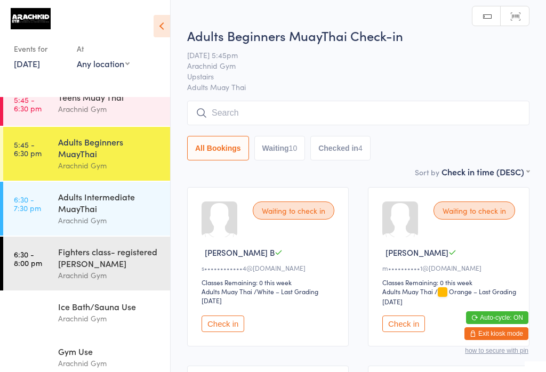
click at [411, 328] on button "Check in" at bounding box center [403, 324] width 43 height 17
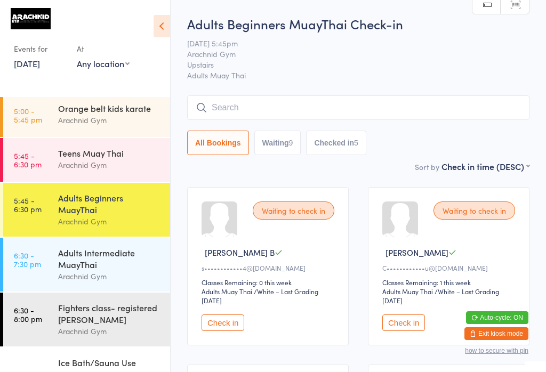
scroll to position [227, 0]
click at [119, 156] on div "Teens Muay Thai" at bounding box center [109, 154] width 103 height 12
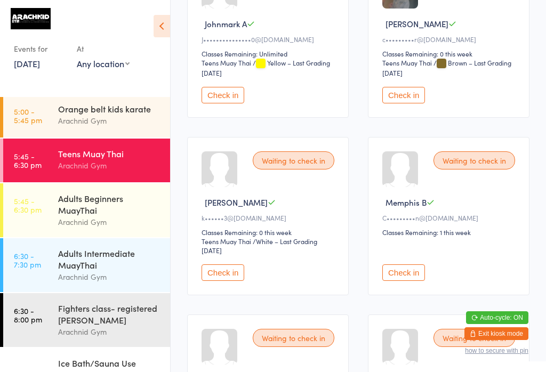
scroll to position [233, 0]
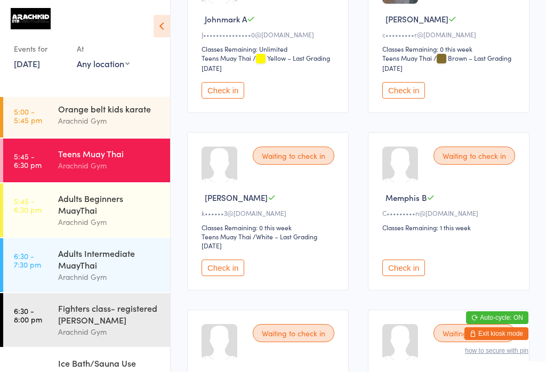
click at [231, 276] on button "Check in" at bounding box center [223, 268] width 43 height 17
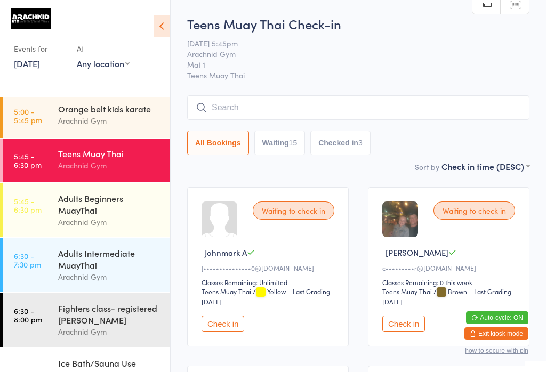
scroll to position [0, 0]
click at [441, 104] on input "search" at bounding box center [358, 107] width 342 height 25
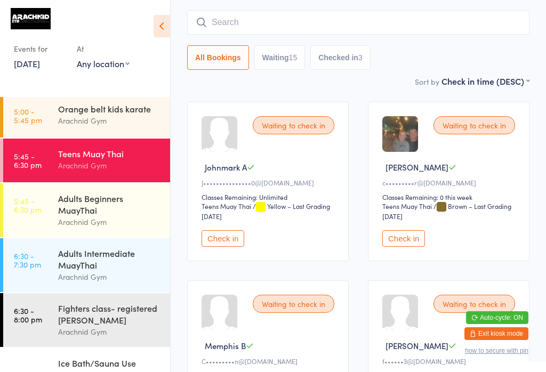
scroll to position [96, 0]
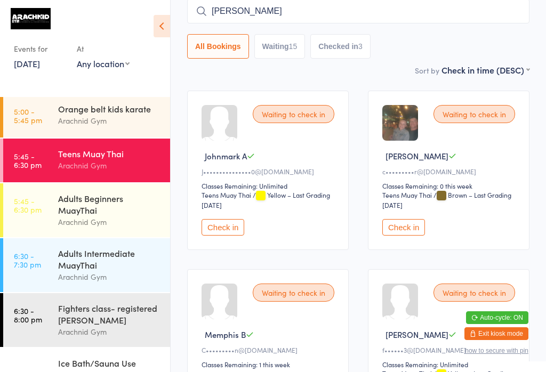
type input "[PERSON_NAME]"
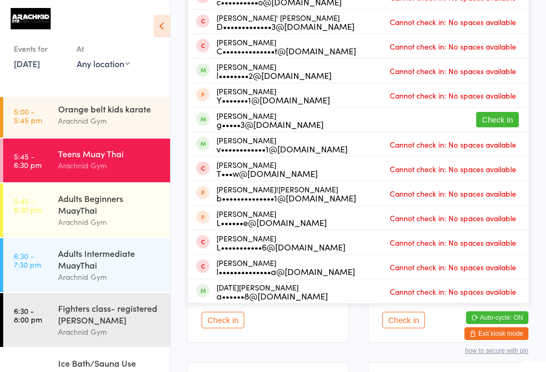
scroll to position [184, 0]
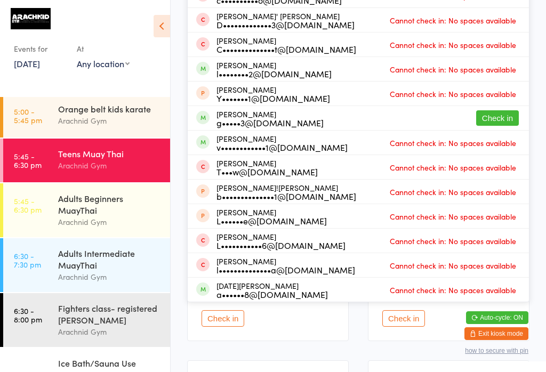
click at [510, 116] on button "Check in" at bounding box center [497, 117] width 43 height 15
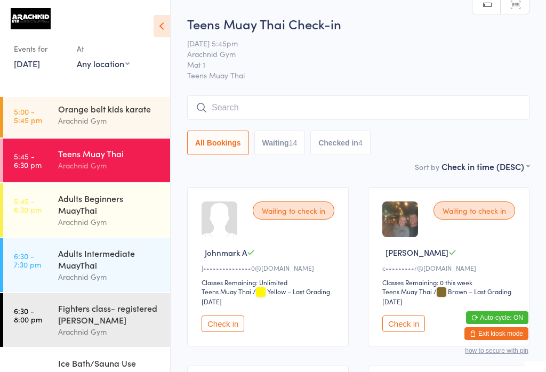
scroll to position [0, 0]
click at [340, 117] on input "search" at bounding box center [358, 107] width 342 height 25
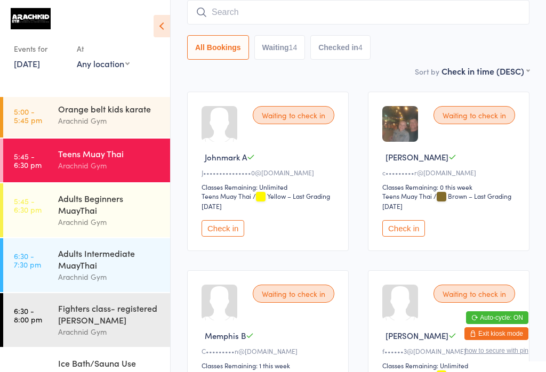
scroll to position [96, 0]
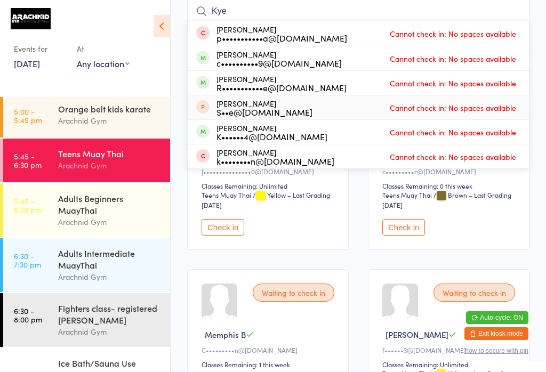
type input "Kye"
click at [528, 100] on div "[PERSON_NAME] S••e@[DOMAIN_NAME] Cannot check in: No spaces available" at bounding box center [358, 107] width 341 height 24
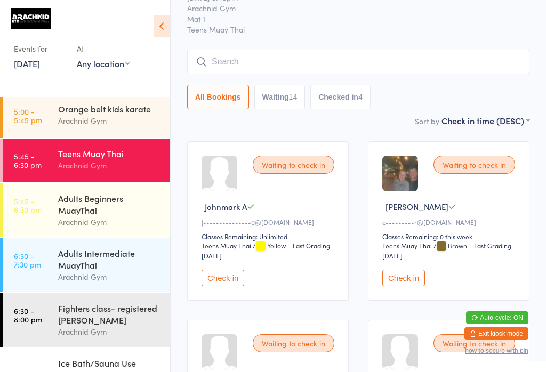
scroll to position [31, 0]
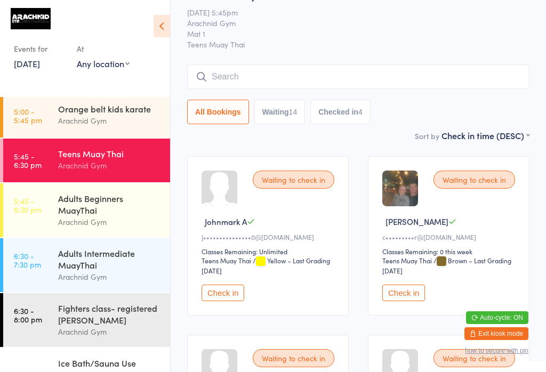
click at [230, 77] on input "search" at bounding box center [358, 77] width 342 height 25
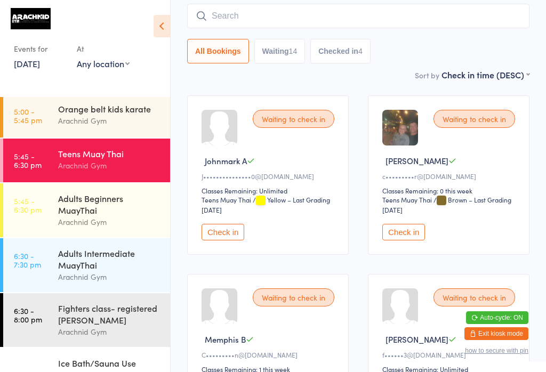
scroll to position [96, 0]
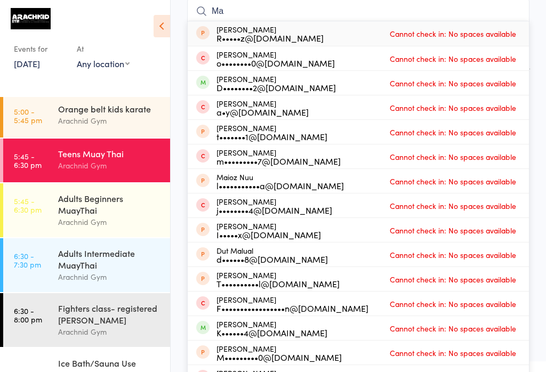
type input "M"
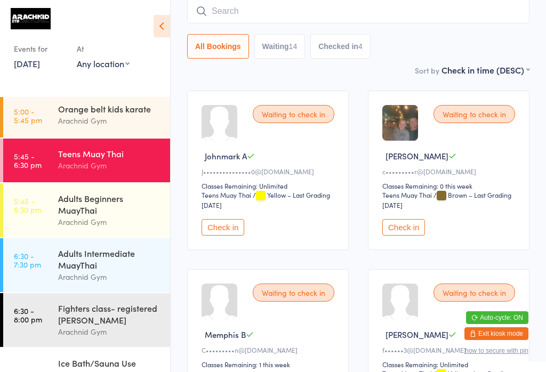
click at [258, 23] on input "search" at bounding box center [358, 11] width 342 height 25
click at [287, 3] on input "search" at bounding box center [358, 11] width 342 height 25
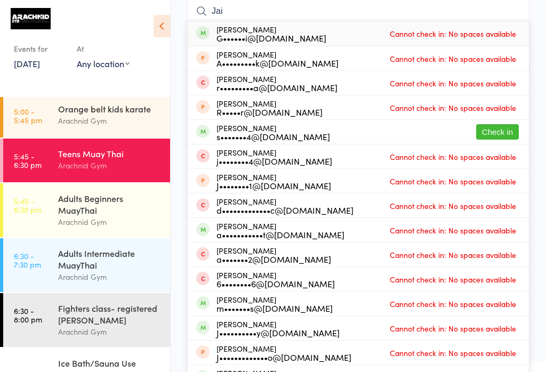
type input "Jai"
click at [333, 27] on div "[PERSON_NAME] G••••••i@[DOMAIN_NAME] Cannot check in: No spaces available" at bounding box center [358, 33] width 341 height 25
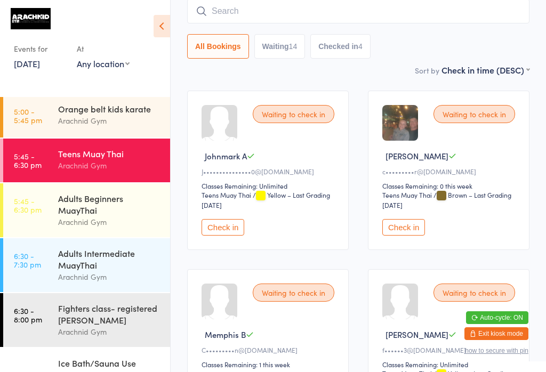
click at [412, 19] on input "search" at bounding box center [358, 11] width 342 height 25
type input "Jai"
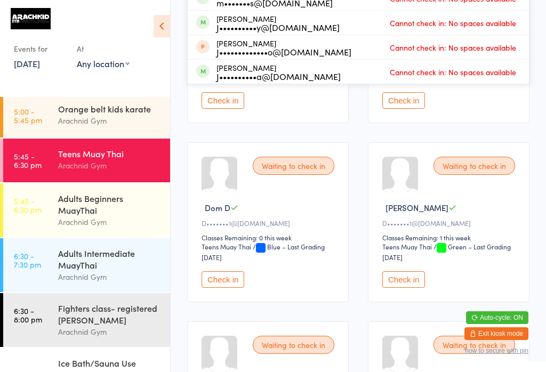
scroll to position [405, 0]
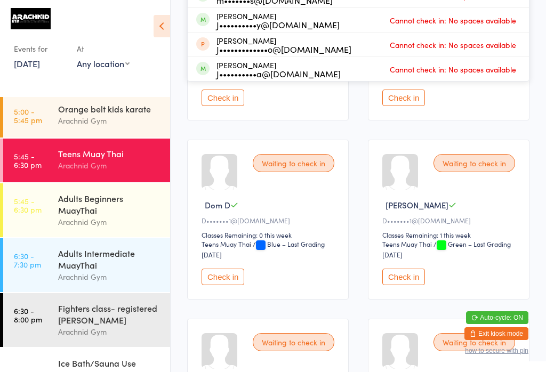
click at [133, 192] on div "Adults Beginners MuayThai" at bounding box center [109, 203] width 103 height 23
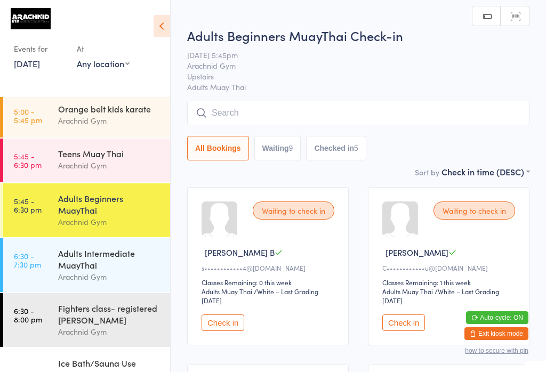
click at [295, 109] on input "search" at bounding box center [358, 113] width 342 height 25
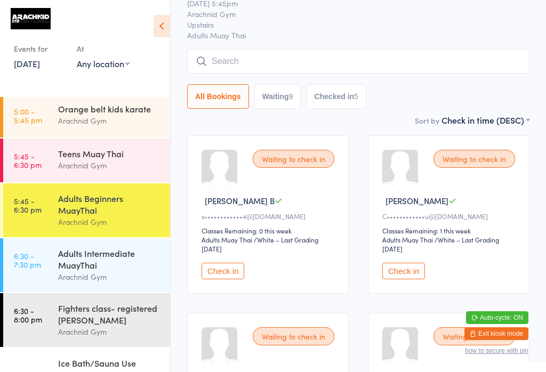
scroll to position [102, 0]
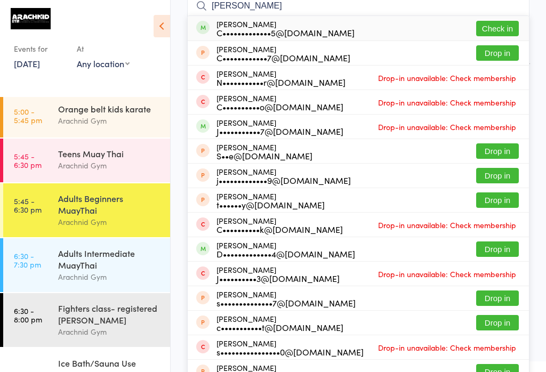
type input "[PERSON_NAME]"
click at [502, 22] on button "Check in" at bounding box center [497, 28] width 43 height 15
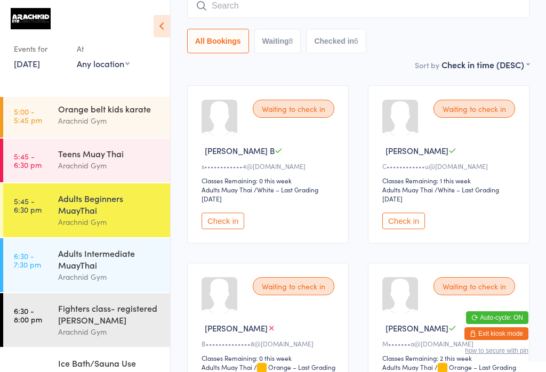
click at [66, 168] on div "Arachnid Gym" at bounding box center [109, 165] width 103 height 12
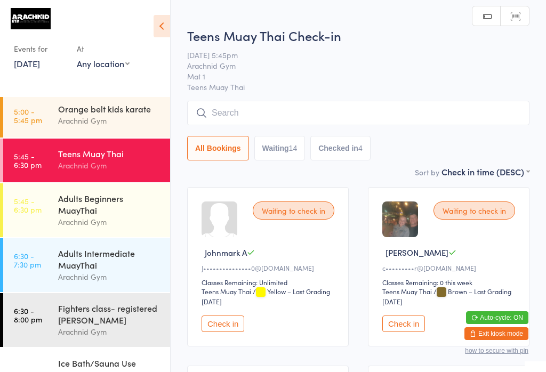
click at [283, 116] on input "search" at bounding box center [358, 113] width 342 height 25
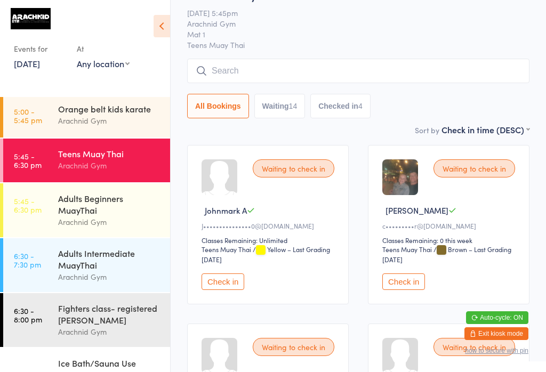
scroll to position [102, 0]
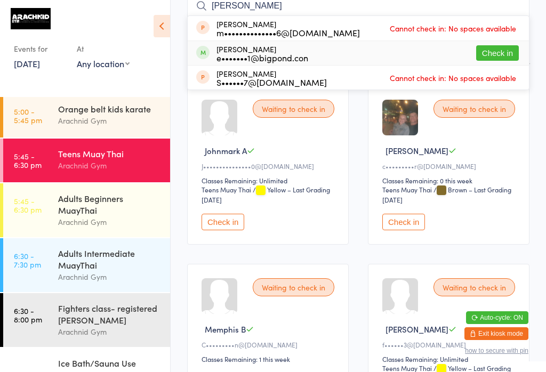
type input "[PERSON_NAME]"
click at [496, 51] on button "Check in" at bounding box center [497, 52] width 43 height 15
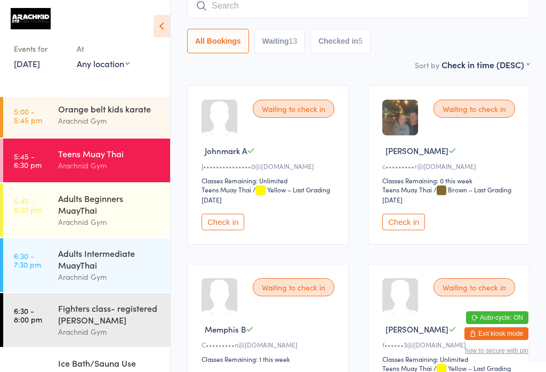
click at [121, 219] on div "Arachnid Gym" at bounding box center [109, 222] width 103 height 12
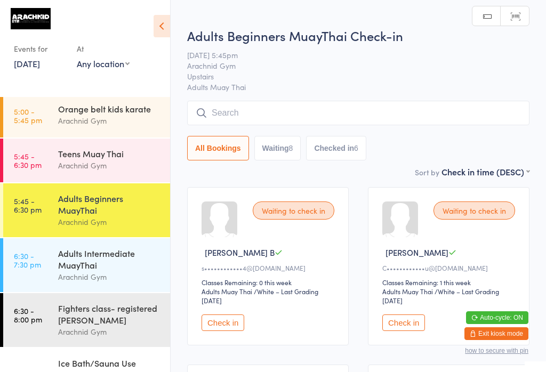
click at [292, 111] on input "search" at bounding box center [358, 113] width 342 height 25
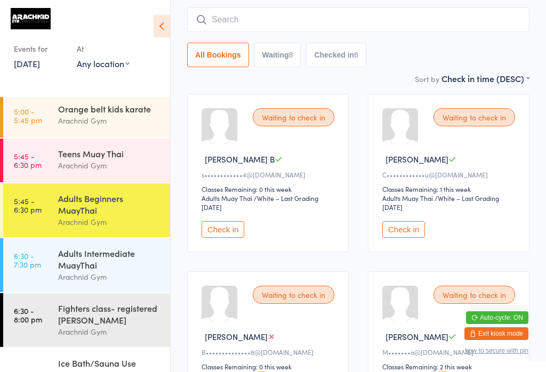
scroll to position [102, 0]
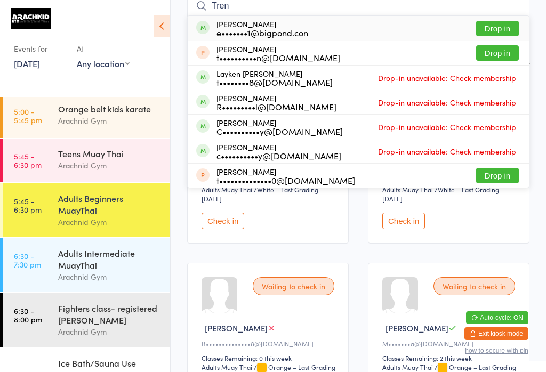
type input "Tren"
click at [510, 25] on button "Drop in" at bounding box center [497, 28] width 43 height 15
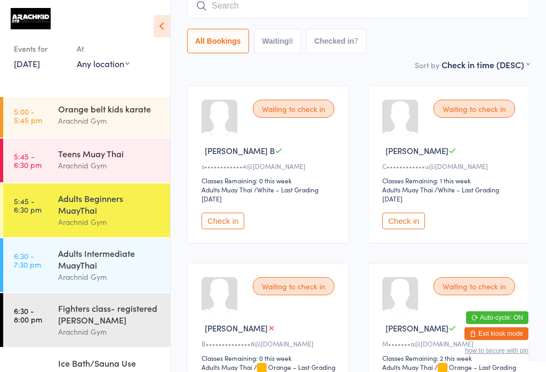
click at [224, 229] on button "Check in" at bounding box center [223, 221] width 43 height 17
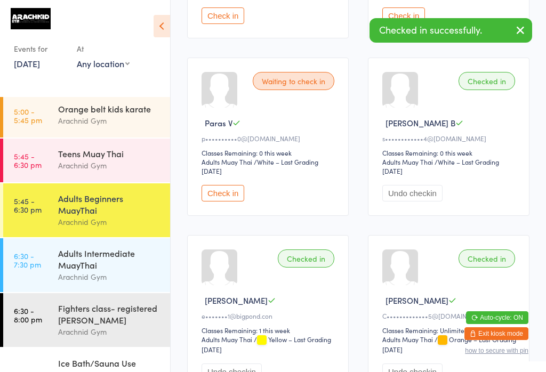
scroll to position [666, 0]
click at [239, 201] on button "Check in" at bounding box center [223, 192] width 43 height 17
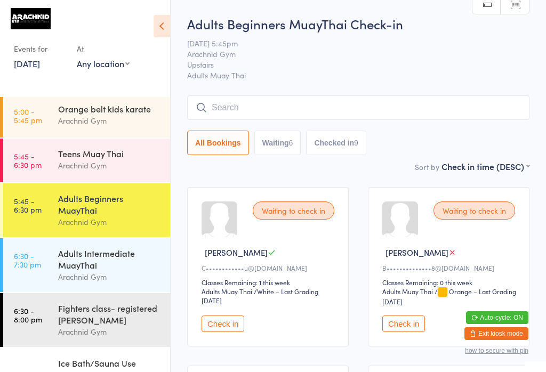
scroll to position [0, 0]
click at [410, 98] on input "search" at bounding box center [358, 107] width 342 height 25
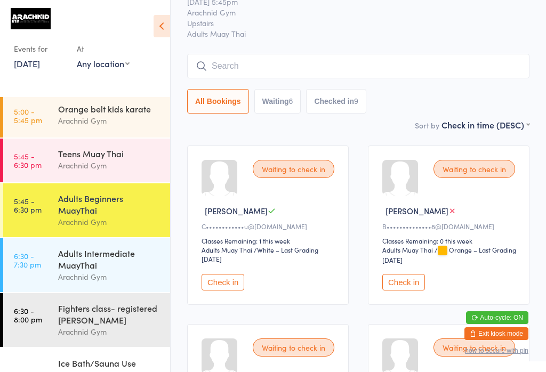
scroll to position [96, 0]
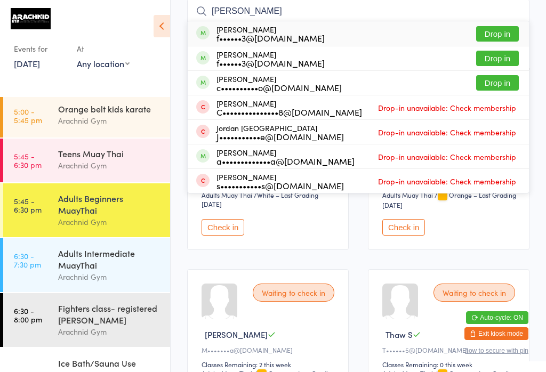
type input "[PERSON_NAME]"
click at [497, 28] on button "Drop in" at bounding box center [497, 33] width 43 height 15
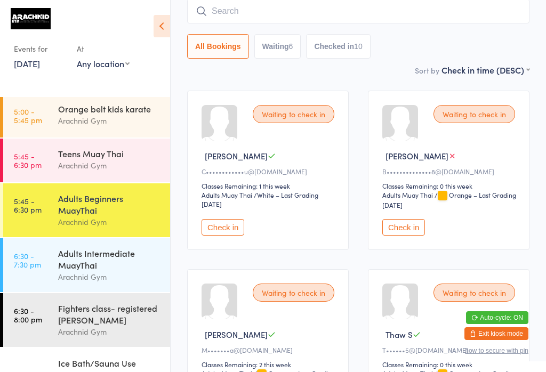
click at [276, 16] on input "search" at bounding box center [358, 11] width 342 height 25
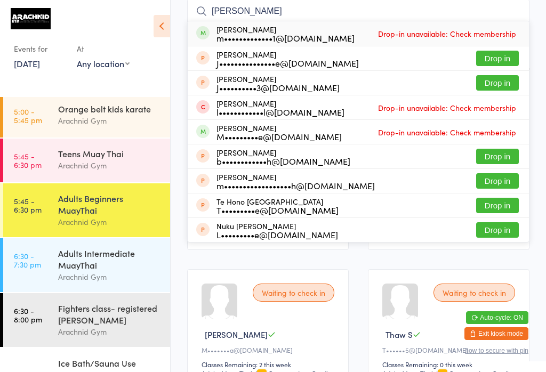
type input "[PERSON_NAME]"
click at [253, 46] on div "[PERSON_NAME] m•••••••••••••1@[DOMAIN_NAME] Drop-in unavailable: Check membersh…" at bounding box center [358, 33] width 341 height 25
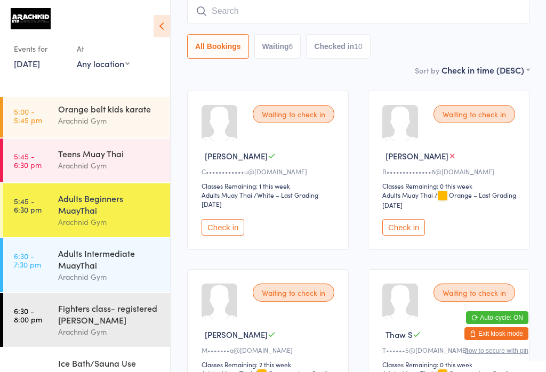
click at [65, 167] on div "Arachnid Gym" at bounding box center [109, 165] width 103 height 12
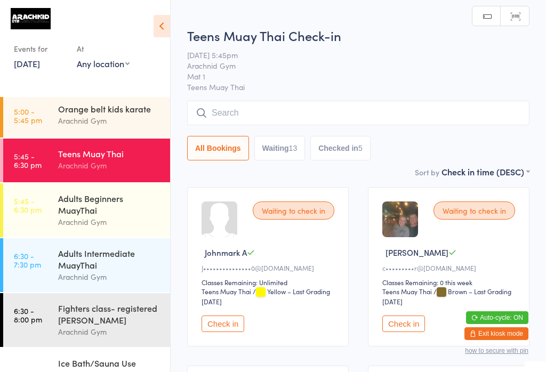
click at [228, 120] on input "search" at bounding box center [358, 113] width 342 height 25
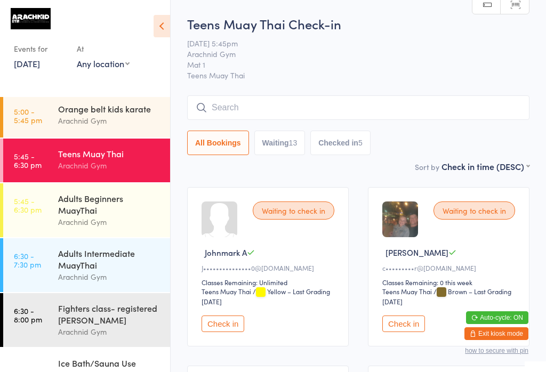
click at [404, 101] on input "search" at bounding box center [358, 107] width 342 height 25
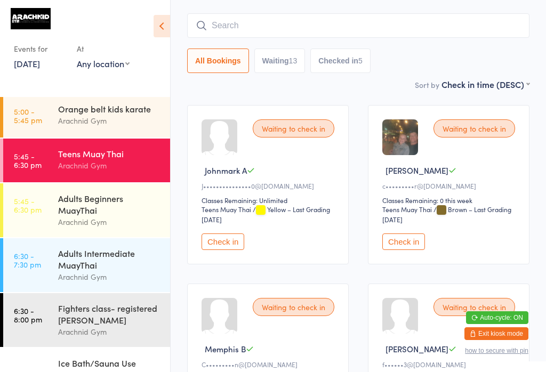
scroll to position [96, 0]
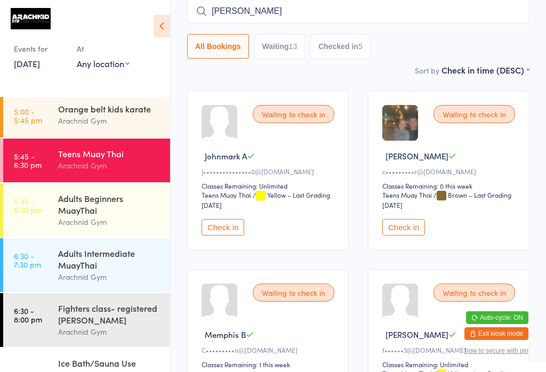
type input "[PERSON_NAME]"
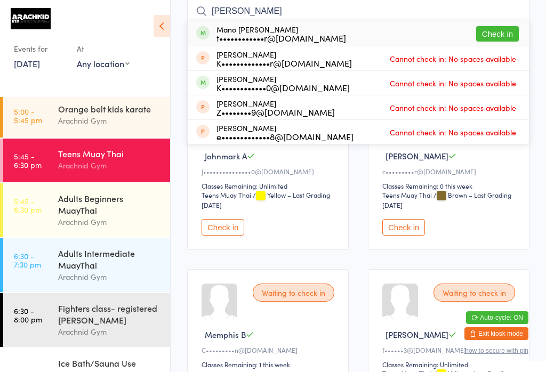
click at [504, 32] on button "Check in" at bounding box center [497, 33] width 43 height 15
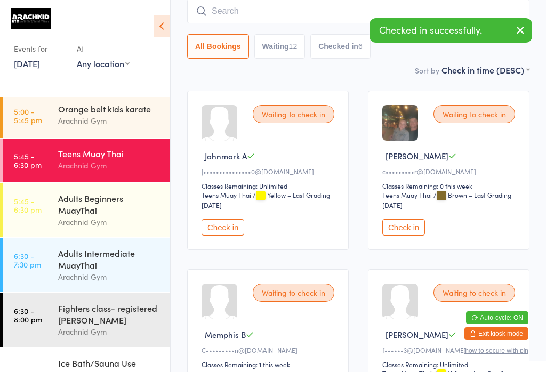
click at [102, 206] on div "Adults Beginners MuayThai" at bounding box center [109, 203] width 103 height 23
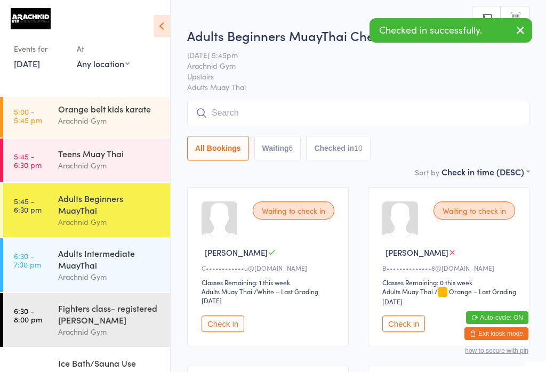
click at [350, 112] on input "search" at bounding box center [358, 113] width 342 height 25
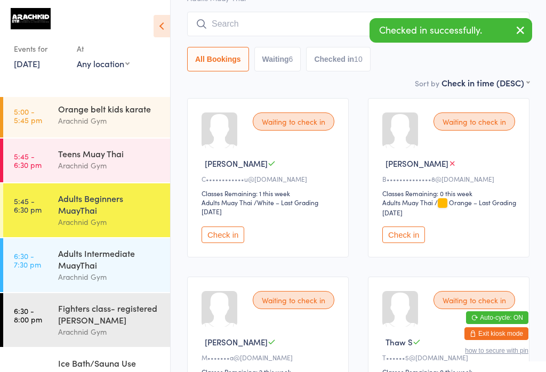
scroll to position [102, 0]
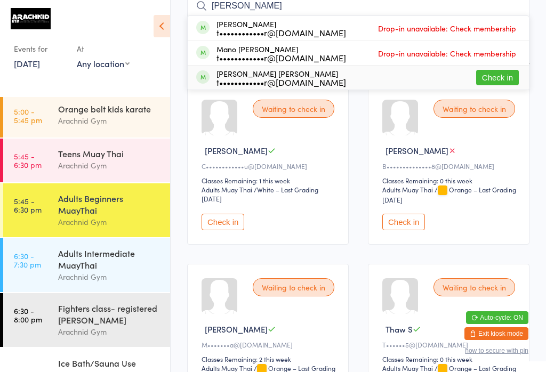
type input "[PERSON_NAME]"
click at [291, 74] on div "[PERSON_NAME] [PERSON_NAME] t••••••••••••r@[DOMAIN_NAME]" at bounding box center [281, 77] width 130 height 17
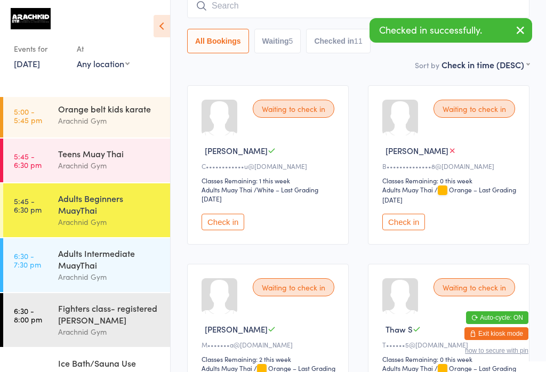
click at [114, 154] on div "Teens Muay Thai" at bounding box center [109, 154] width 103 height 12
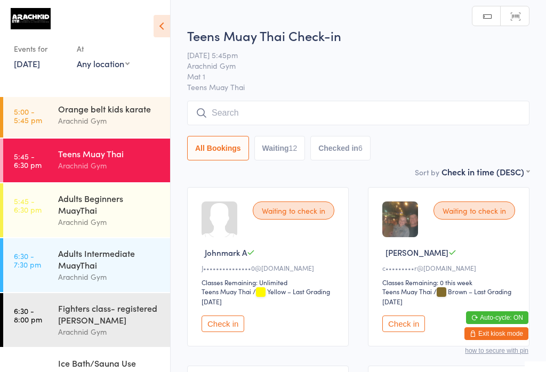
click at [415, 119] on input "search" at bounding box center [358, 113] width 342 height 25
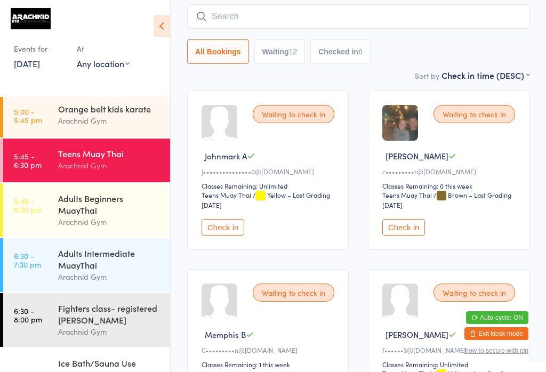
scroll to position [102, 0]
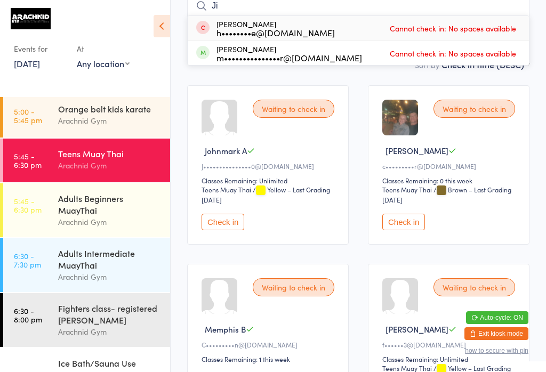
type input "J"
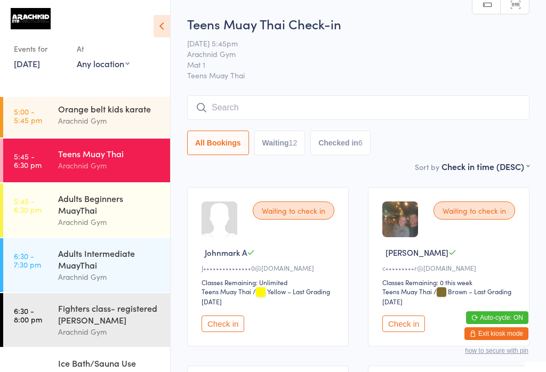
scroll to position [0, 0]
click at [288, 104] on input "search" at bounding box center [358, 107] width 342 height 25
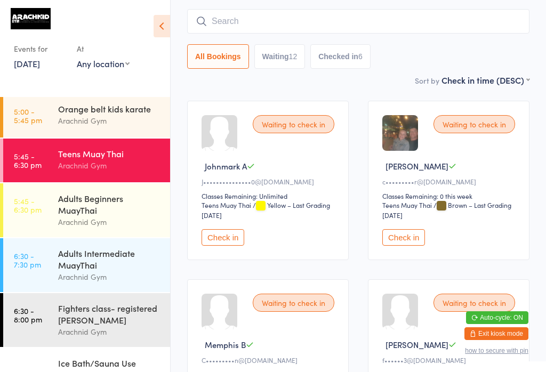
scroll to position [96, 0]
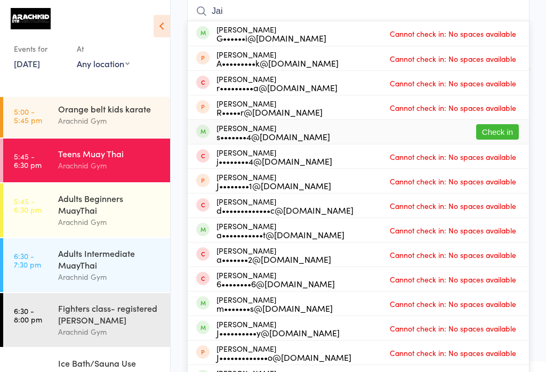
type input "Jai"
click at [493, 135] on button "Check in" at bounding box center [497, 131] width 43 height 15
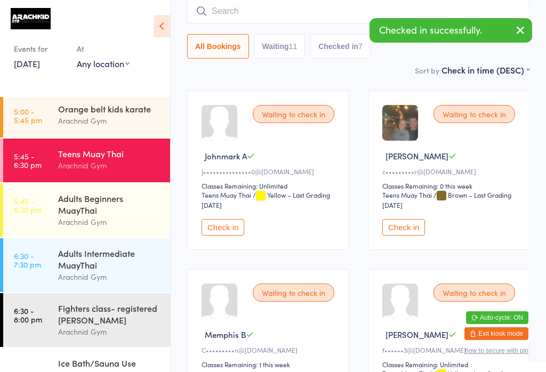
click at [140, 110] on div "Orange belt kids karate" at bounding box center [109, 109] width 103 height 12
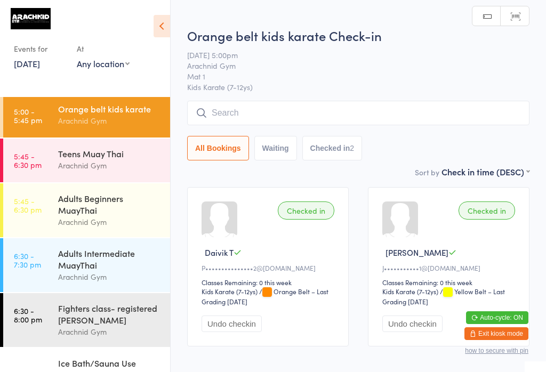
scroll to position [38, 0]
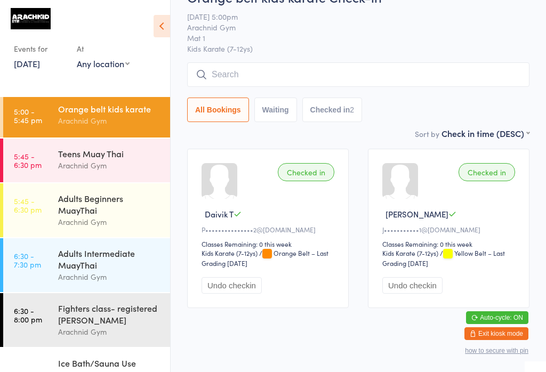
click at [245, 289] on button "Undo checkin" at bounding box center [232, 285] width 60 height 17
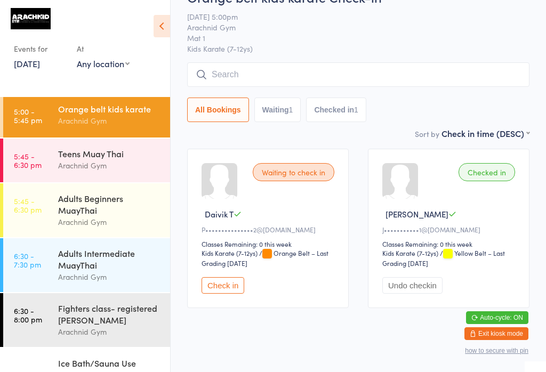
click at [70, 163] on div "Arachnid Gym" at bounding box center [109, 165] width 103 height 12
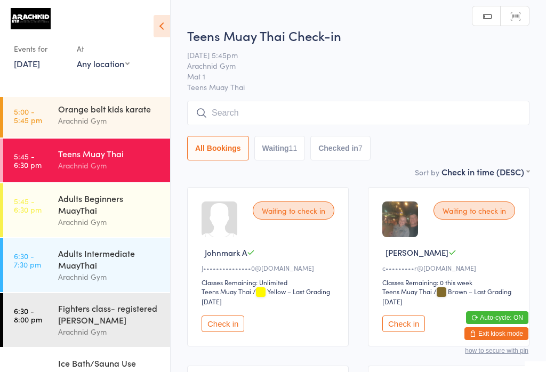
click at [440, 108] on input "search" at bounding box center [358, 113] width 342 height 25
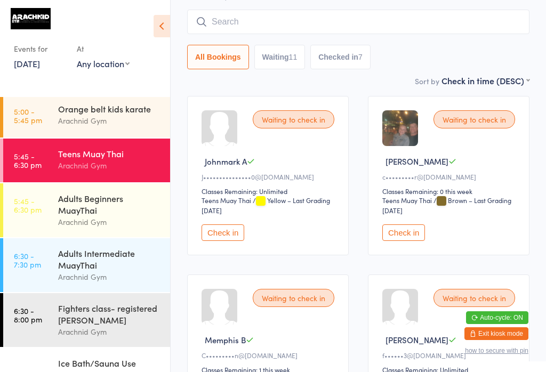
scroll to position [102, 0]
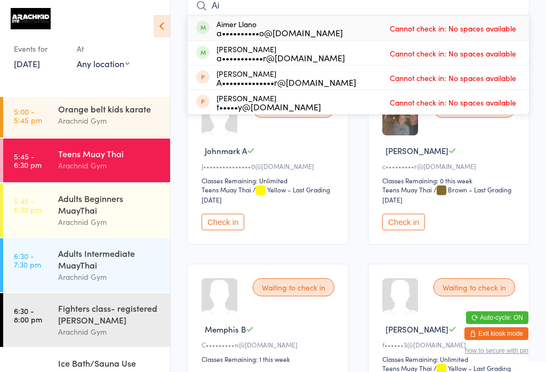
type input "A"
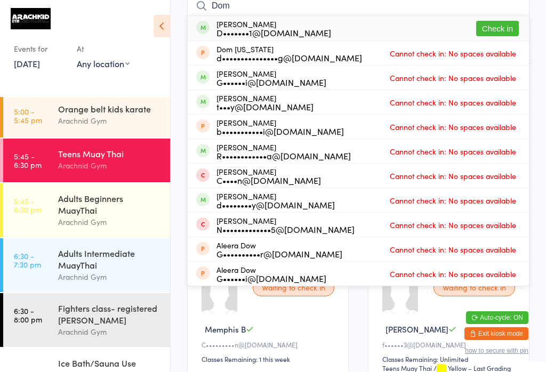
click at [493, 29] on button "Check in" at bounding box center [497, 28] width 43 height 15
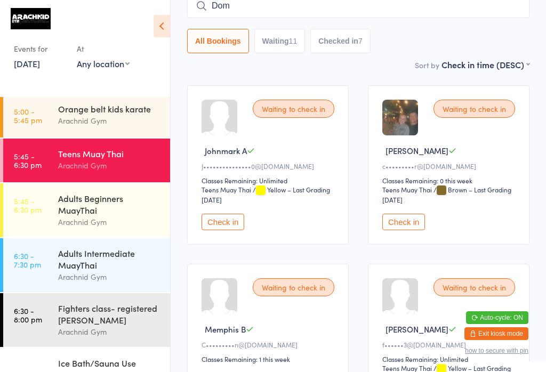
click at [379, 13] on input "Dom" at bounding box center [358, 6] width 342 height 25
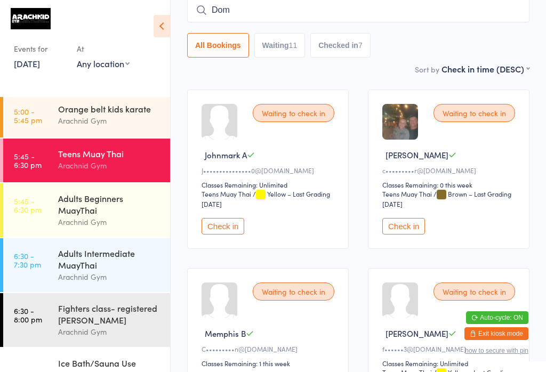
scroll to position [96, 0]
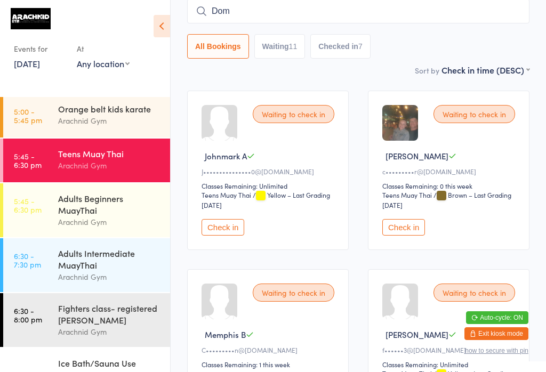
click at [402, 9] on input "Dom" at bounding box center [358, 11] width 342 height 25
type input "D"
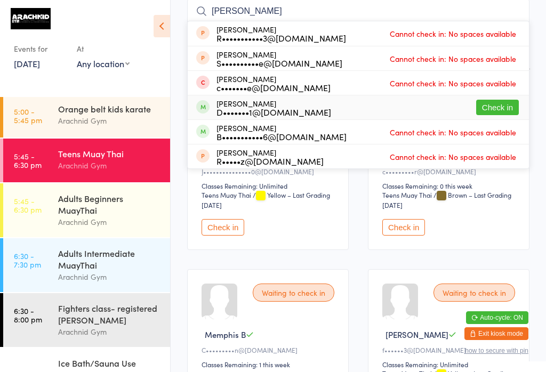
type input "[PERSON_NAME]"
click at [509, 110] on button "Check in" at bounding box center [497, 107] width 43 height 15
click at [502, 103] on button "Check in" at bounding box center [497, 107] width 43 height 15
click at [370, 13] on input "[PERSON_NAME]" at bounding box center [358, 11] width 342 height 25
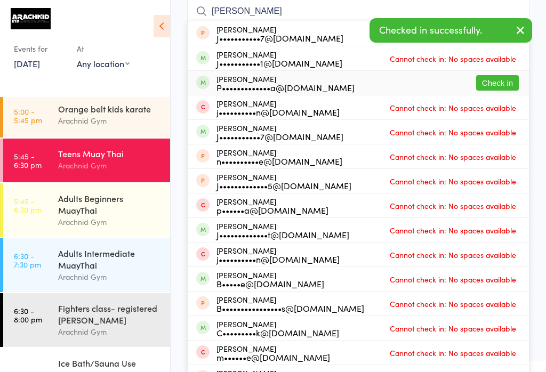
type input "[PERSON_NAME]"
click at [504, 78] on button "Check in" at bounding box center [497, 82] width 43 height 15
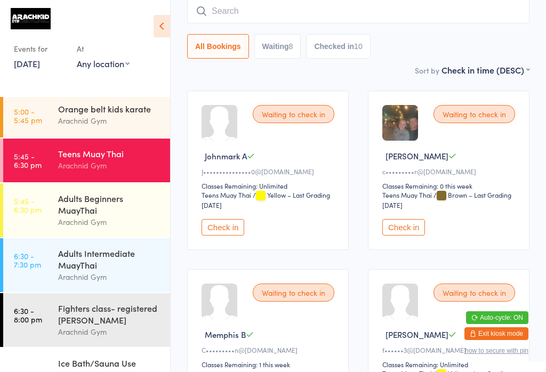
click at [404, 11] on input "search" at bounding box center [358, 11] width 342 height 25
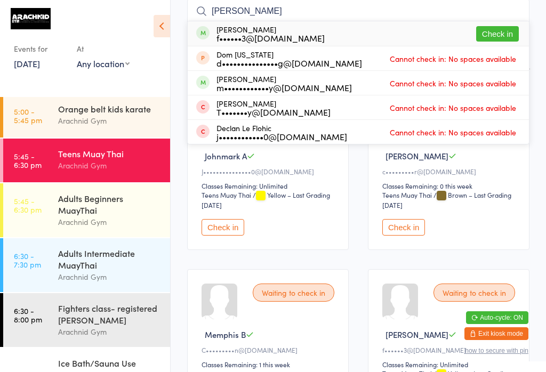
type input "[PERSON_NAME]"
click at [502, 32] on button "Check in" at bounding box center [497, 33] width 43 height 15
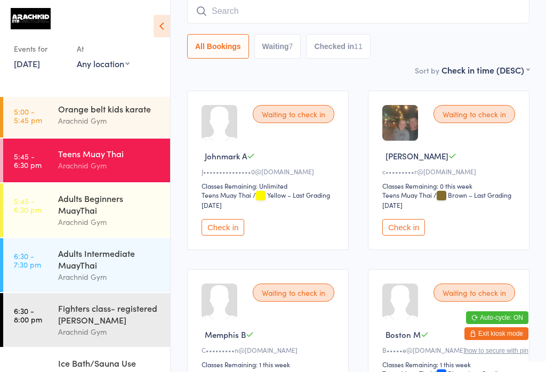
click at [115, 219] on div "Arachnid Gym" at bounding box center [109, 222] width 103 height 12
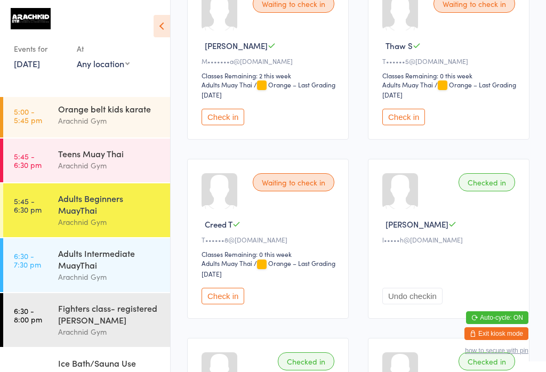
scroll to position [384, 0]
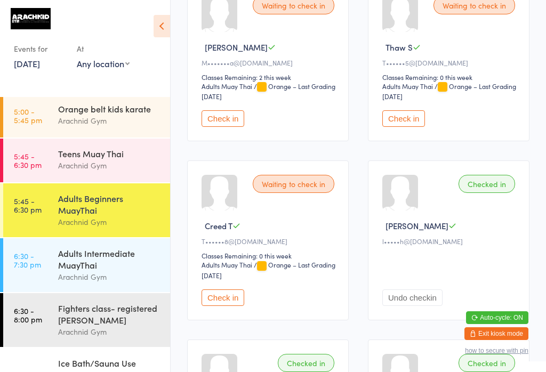
click at [413, 127] on button "Check in" at bounding box center [403, 118] width 43 height 17
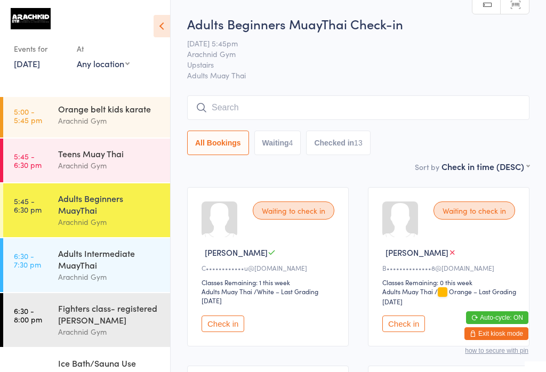
scroll to position [0, 0]
click at [255, 104] on input "search" at bounding box center [358, 107] width 342 height 25
click at [265, 105] on input "search" at bounding box center [358, 107] width 342 height 25
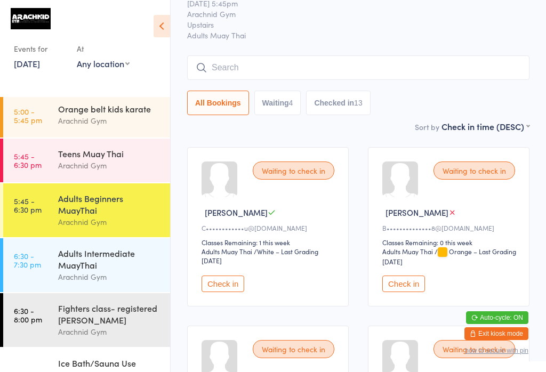
scroll to position [96, 0]
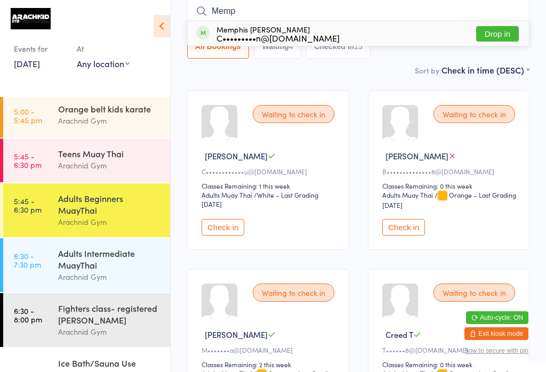
type input "Memp"
click at [501, 38] on button "Drop in" at bounding box center [497, 33] width 43 height 15
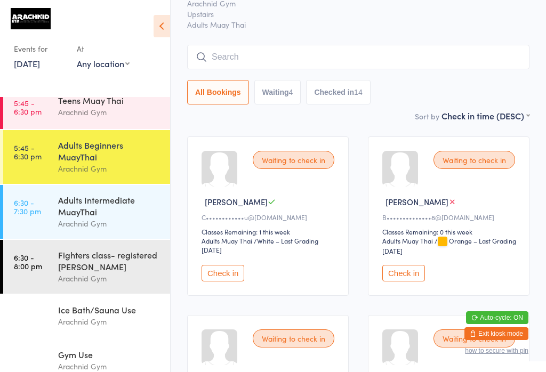
scroll to position [58, 0]
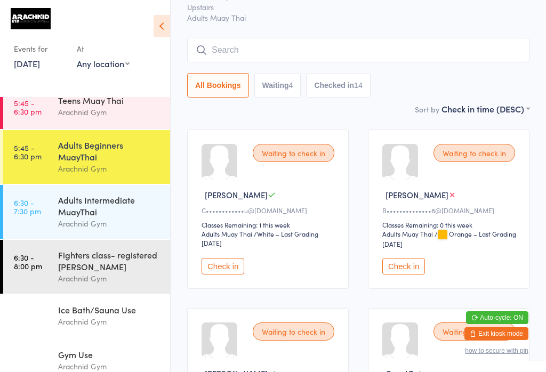
click at [115, 194] on div "Adults Intermediate MuayThai" at bounding box center [109, 205] width 103 height 23
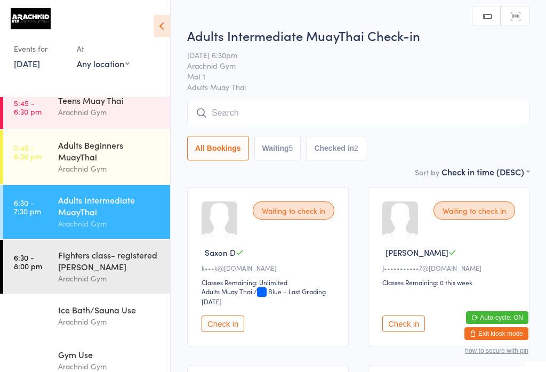
click at [353, 117] on input "search" at bounding box center [358, 113] width 342 height 25
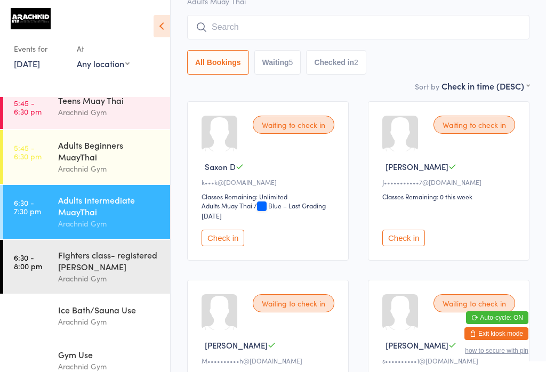
scroll to position [102, 0]
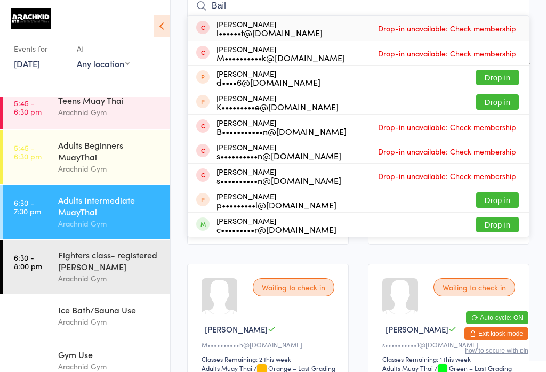
type input "Bail"
click at [67, 212] on div "Adults Intermediate MuayThai" at bounding box center [109, 205] width 103 height 23
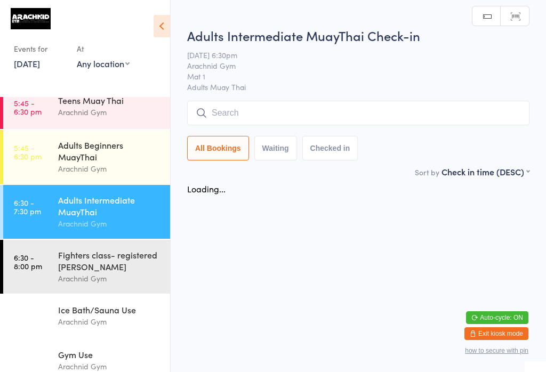
scroll to position [0, 0]
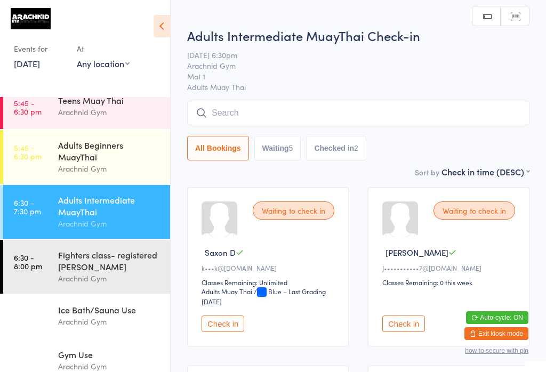
click at [269, 108] on input "search" at bounding box center [358, 113] width 342 height 25
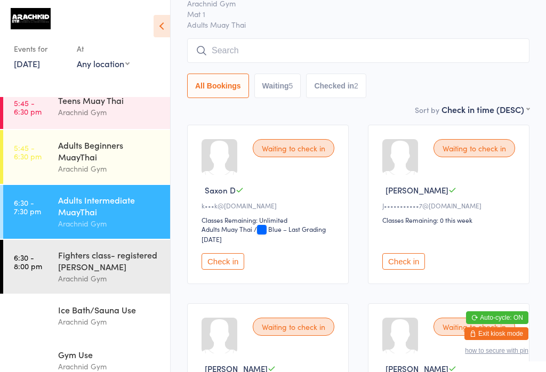
scroll to position [102, 0]
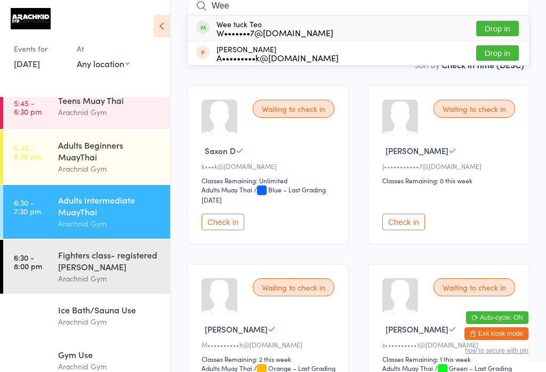
type input "Wee"
click at [493, 21] on button "Drop in" at bounding box center [497, 28] width 43 height 15
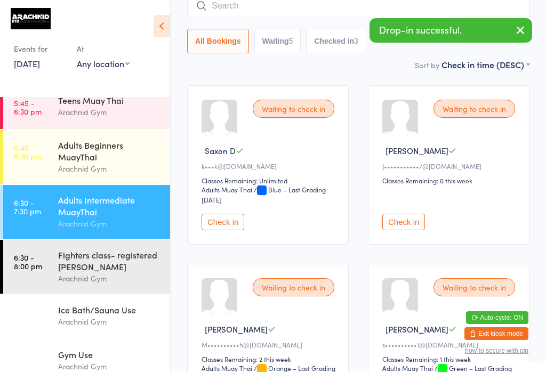
click at [313, 9] on input "search" at bounding box center [358, 6] width 342 height 25
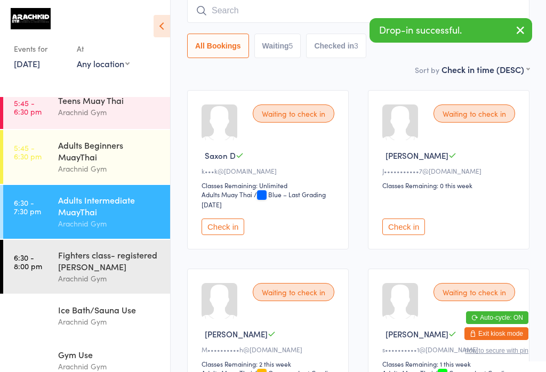
scroll to position [96, 0]
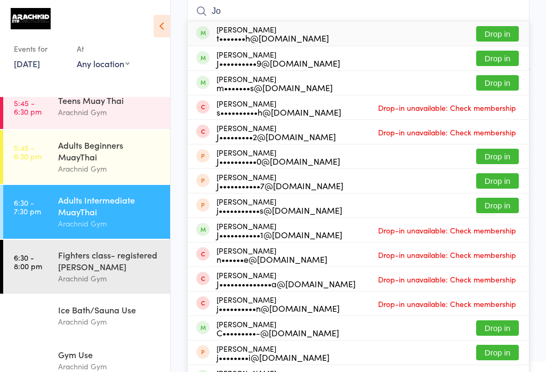
type input "Jo"
click at [496, 33] on button "Drop in" at bounding box center [497, 33] width 43 height 15
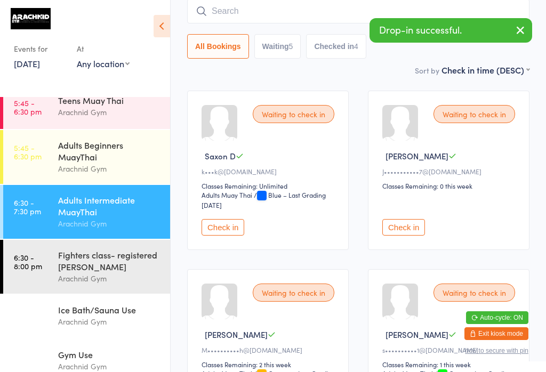
click at [525, 28] on icon "button" at bounding box center [520, 29] width 13 height 13
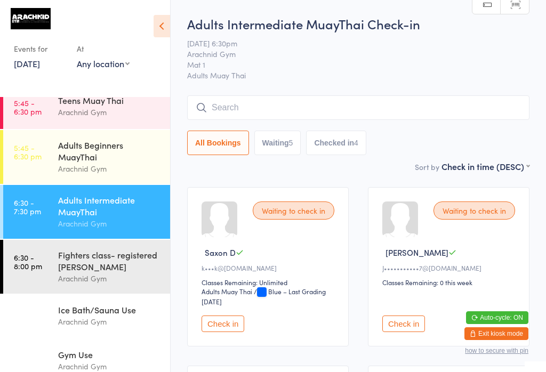
scroll to position [0, 0]
click at [420, 108] on input "search" at bounding box center [358, 107] width 342 height 25
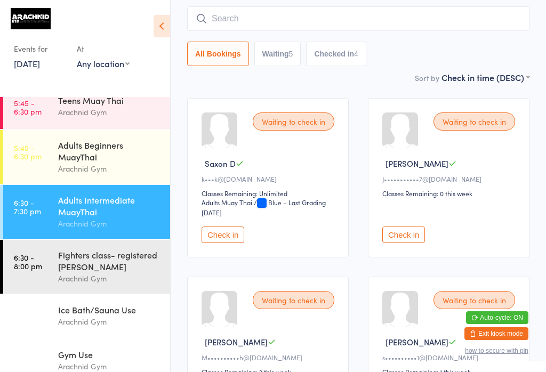
scroll to position [96, 0]
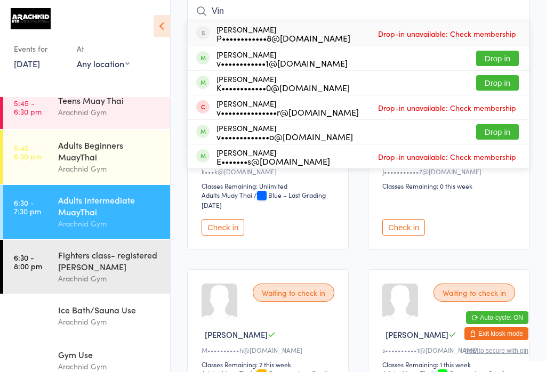
type input "Vin"
click at [504, 132] on button "Drop in" at bounding box center [497, 131] width 43 height 15
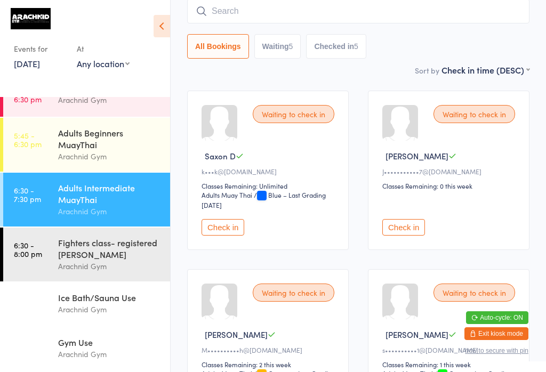
scroll to position [300, 0]
click at [115, 255] on div "Fighters class- registered [PERSON_NAME]" at bounding box center [109, 248] width 103 height 23
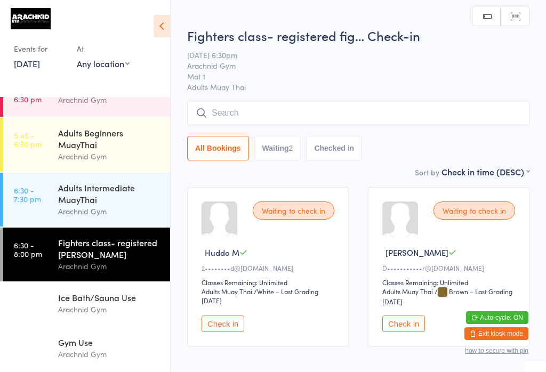
click at [245, 106] on input "search" at bounding box center [358, 113] width 342 height 25
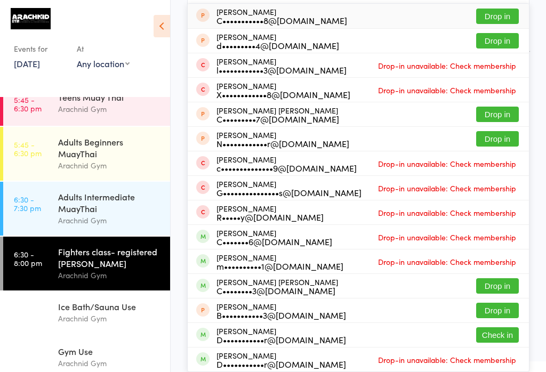
scroll to position [311, 0]
type input "Conno"
click at [503, 278] on button "Drop in" at bounding box center [497, 285] width 43 height 15
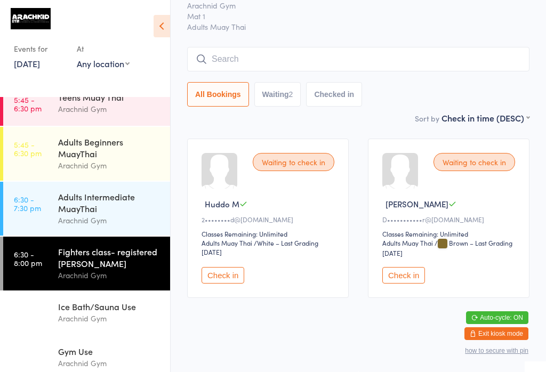
scroll to position [44, 0]
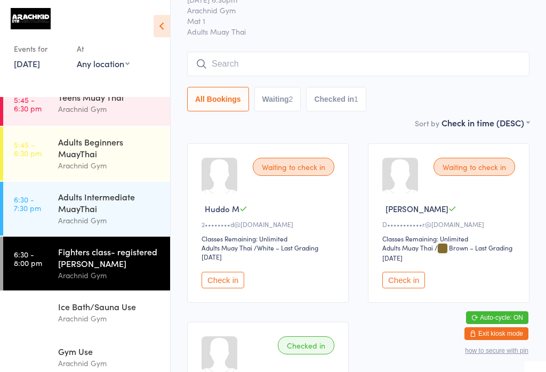
click at [111, 214] on div "Adults Intermediate MuayThai" at bounding box center [109, 202] width 103 height 23
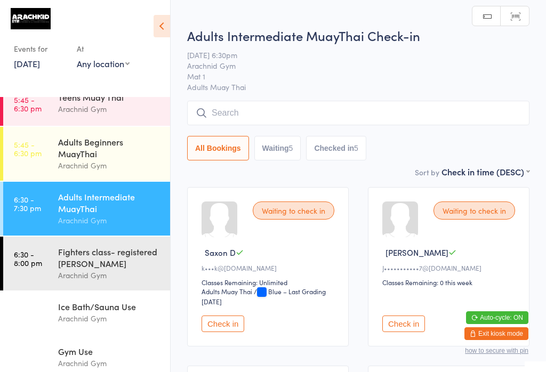
click at [356, 108] on input "search" at bounding box center [358, 113] width 342 height 25
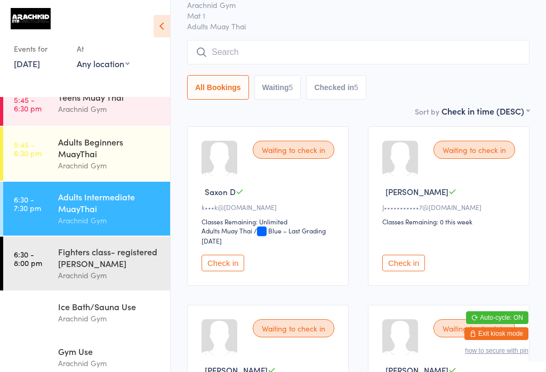
scroll to position [102, 0]
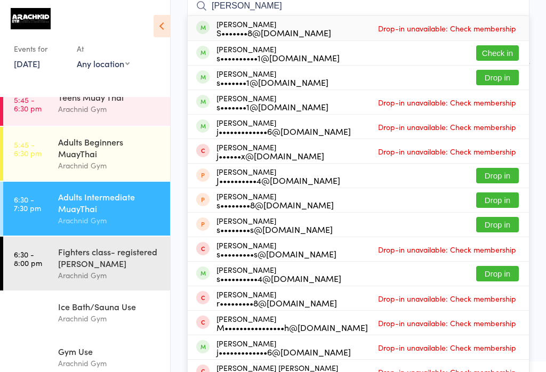
type input "[PERSON_NAME]"
click at [498, 47] on button "Check in" at bounding box center [497, 52] width 43 height 15
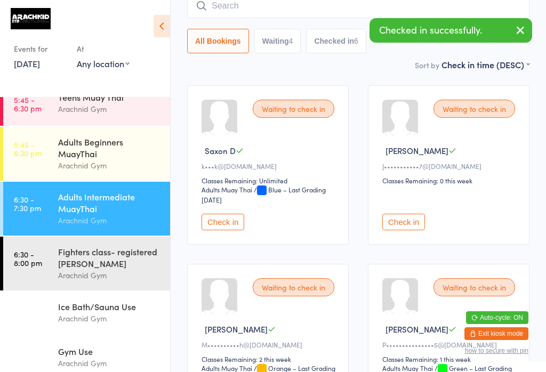
click at [108, 261] on div "Fighters class- registered [PERSON_NAME]" at bounding box center [109, 257] width 103 height 23
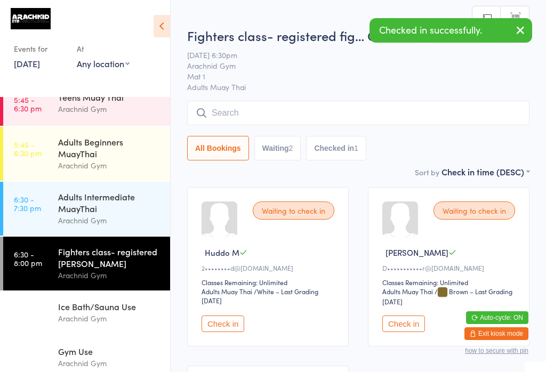
click at [263, 108] on input "search" at bounding box center [358, 113] width 342 height 25
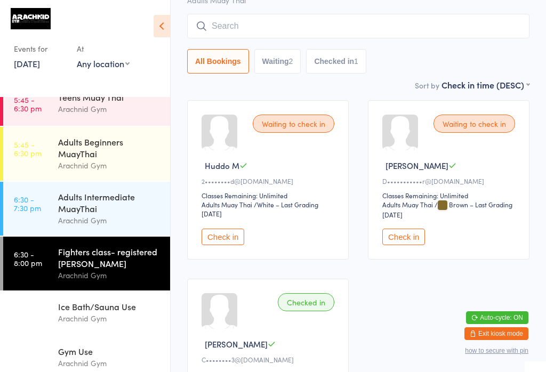
scroll to position [102, 0]
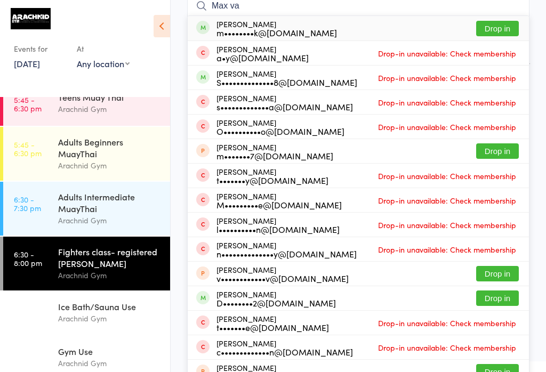
type input "Max va"
click at [506, 26] on button "Drop in" at bounding box center [497, 28] width 43 height 15
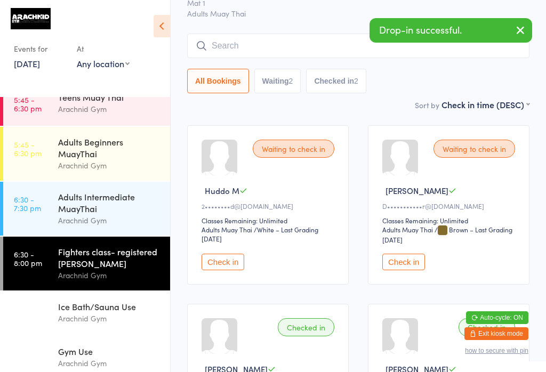
scroll to position [61, 0]
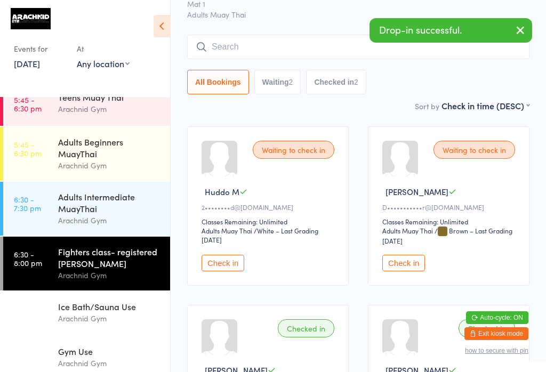
click at [340, 51] on input "search" at bounding box center [358, 47] width 342 height 25
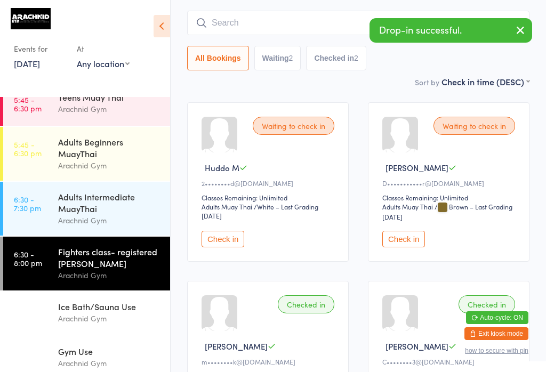
scroll to position [96, 0]
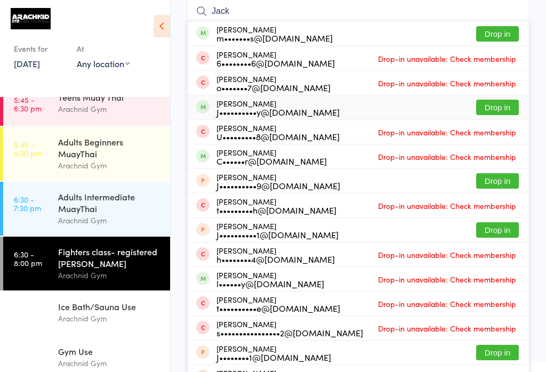
type input "Jack"
click at [504, 108] on button "Drop in" at bounding box center [497, 107] width 43 height 15
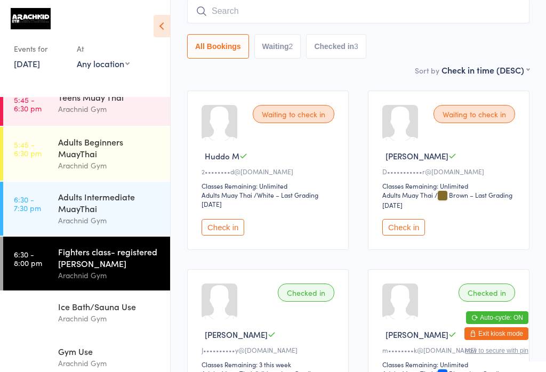
click at [91, 267] on div "Fighters class- registered [PERSON_NAME]" at bounding box center [109, 257] width 103 height 23
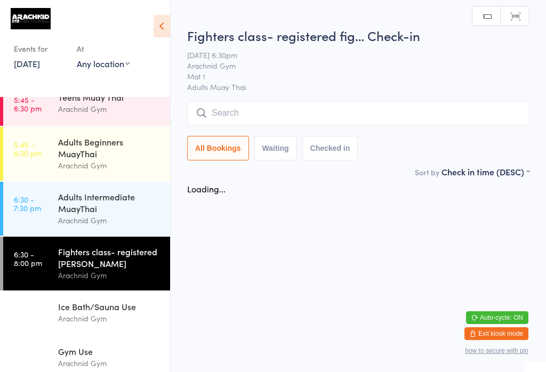
scroll to position [0, 0]
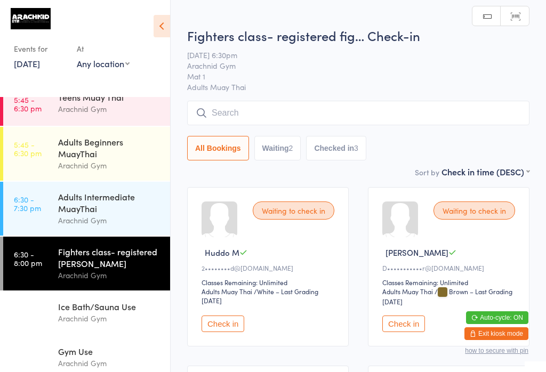
click at [281, 120] on input "search" at bounding box center [358, 113] width 342 height 25
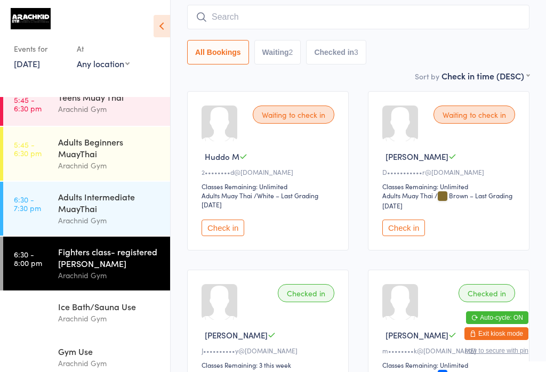
scroll to position [102, 0]
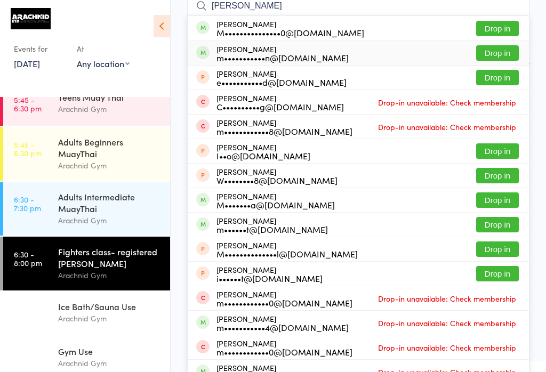
type input "[PERSON_NAME]"
click at [495, 52] on button "Drop in" at bounding box center [497, 52] width 43 height 15
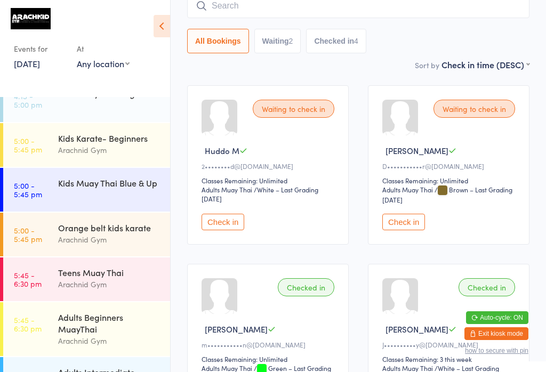
scroll to position [109, 0]
click at [111, 328] on div "Adults Beginners MuayThai" at bounding box center [109, 322] width 103 height 23
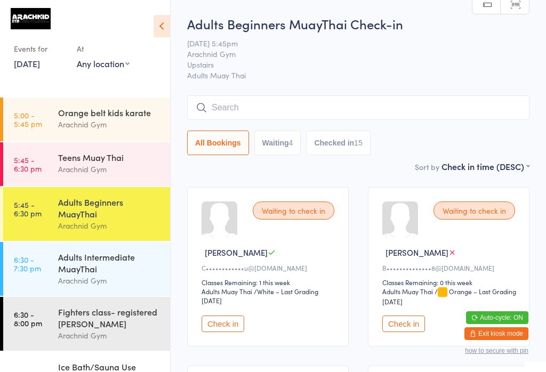
scroll to position [224, 0]
click at [117, 274] on div "Adults Intermediate MuayThai" at bounding box center [109, 262] width 103 height 23
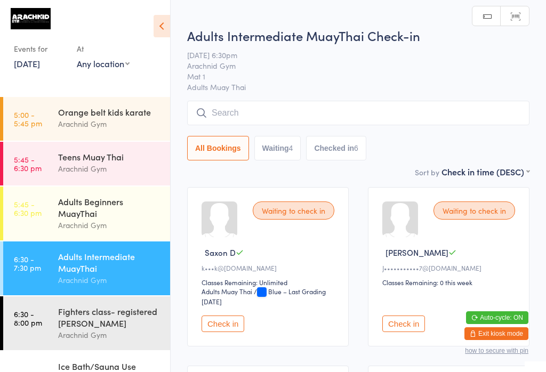
click at [262, 109] on input "search" at bounding box center [358, 113] width 342 height 25
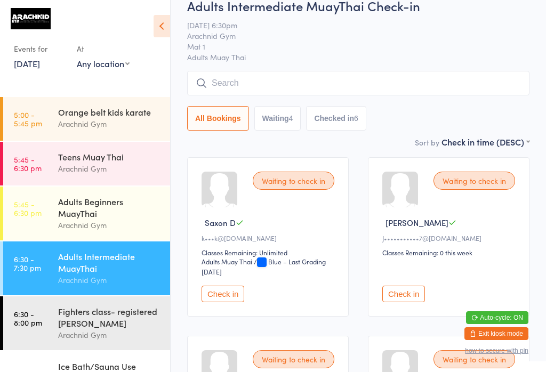
scroll to position [102, 0]
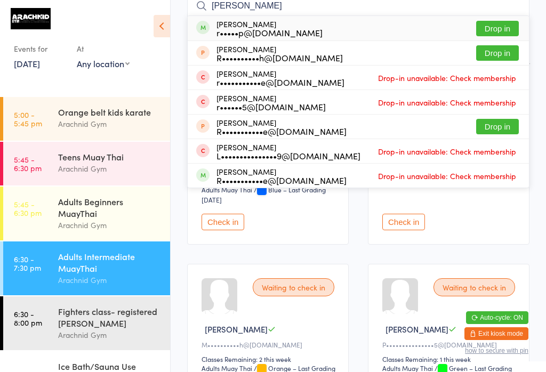
type input "[PERSON_NAME]"
click at [510, 27] on button "Drop in" at bounding box center [497, 28] width 43 height 15
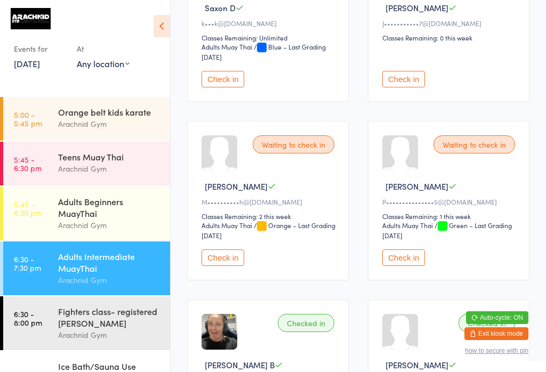
scroll to position [254, 0]
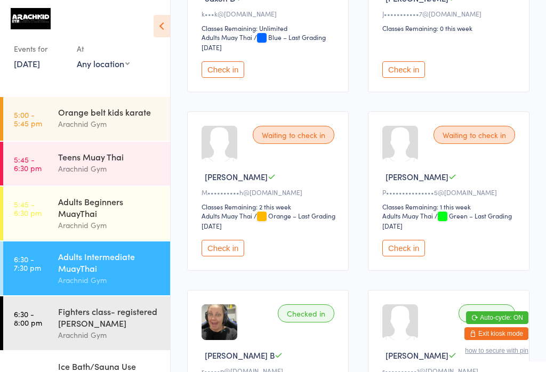
click at [229, 256] on button "Check in" at bounding box center [223, 248] width 43 height 17
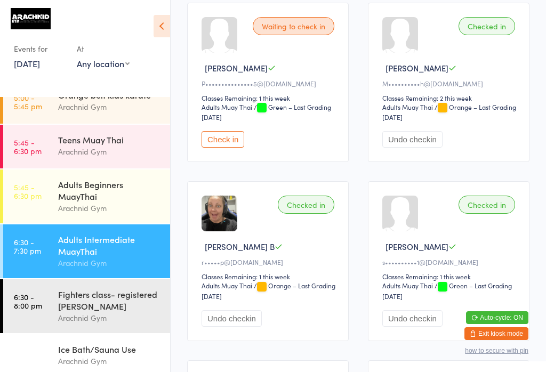
scroll to position [244, 0]
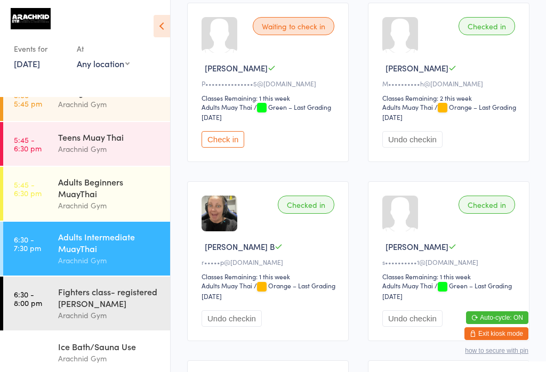
click at [114, 330] on div "Fighters class- registered [PERSON_NAME] Arachnid Gym" at bounding box center [114, 304] width 112 height 54
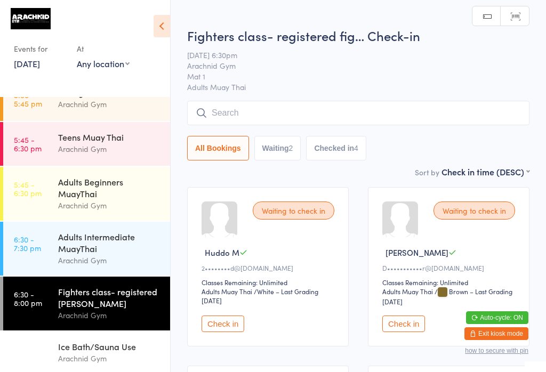
click at [297, 123] on input "search" at bounding box center [358, 113] width 342 height 25
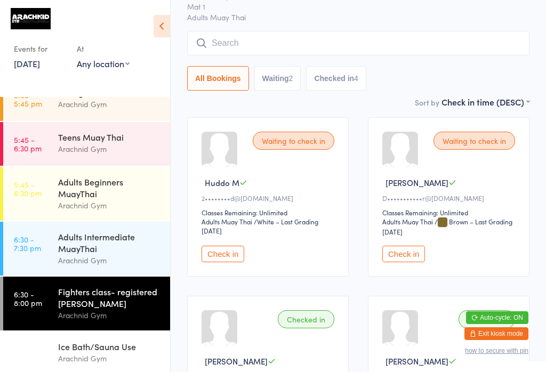
scroll to position [102, 0]
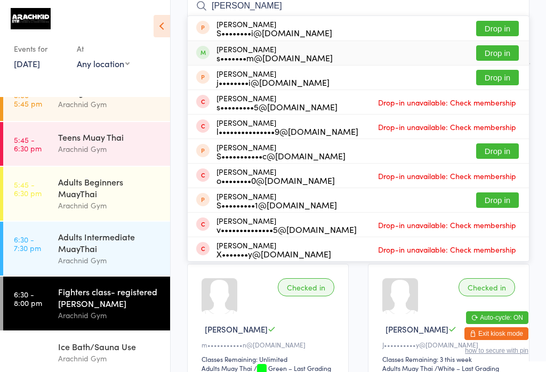
type input "[PERSON_NAME]"
click at [502, 50] on button "Drop in" at bounding box center [497, 52] width 43 height 15
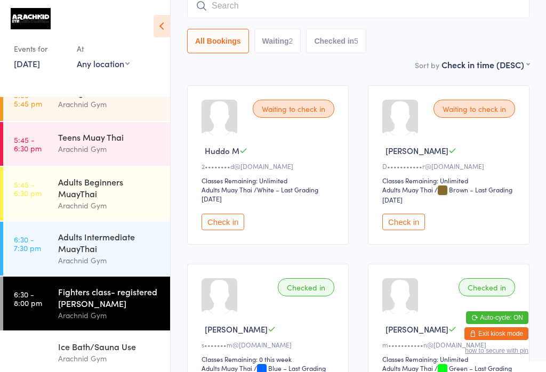
click at [403, 7] on input "search" at bounding box center [358, 6] width 342 height 25
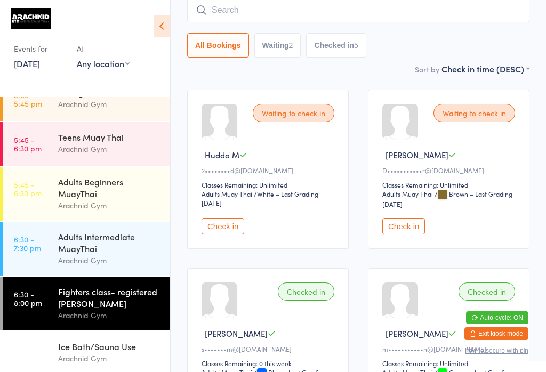
scroll to position [96, 0]
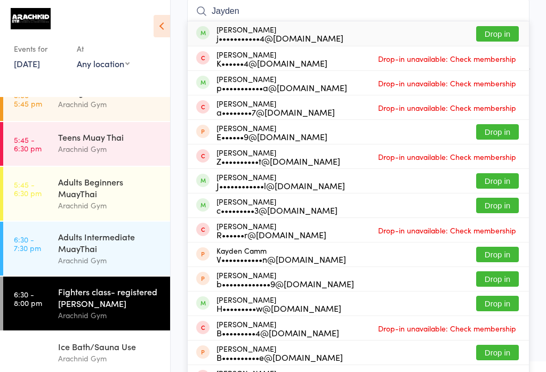
type input "Jayden"
click at [497, 36] on button "Drop in" at bounding box center [497, 33] width 43 height 15
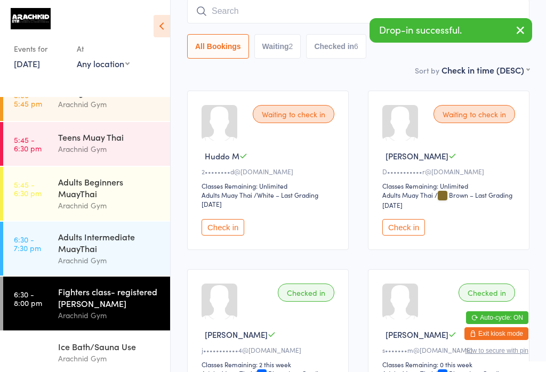
click at [336, 12] on input "search" at bounding box center [358, 11] width 342 height 25
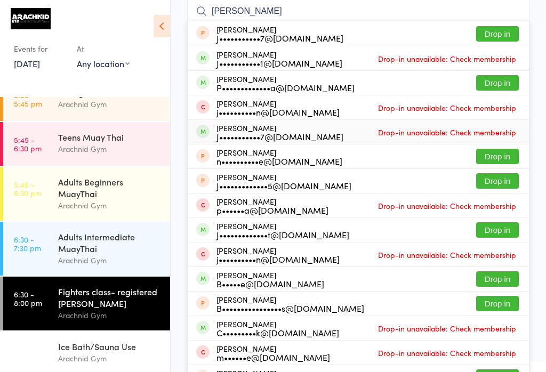
type input "[PERSON_NAME]"
click at [422, 130] on span "Drop-in unavailable: Check membership" at bounding box center [446, 132] width 143 height 16
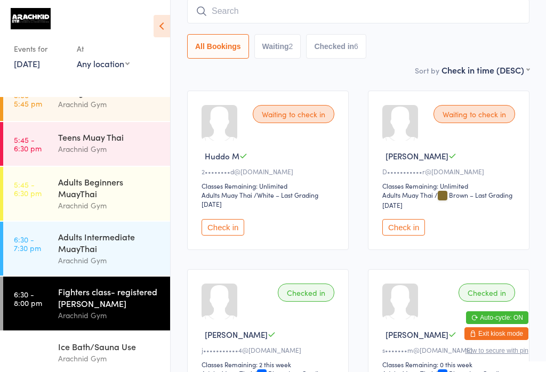
click at [393, 17] on input "search" at bounding box center [358, 11] width 342 height 25
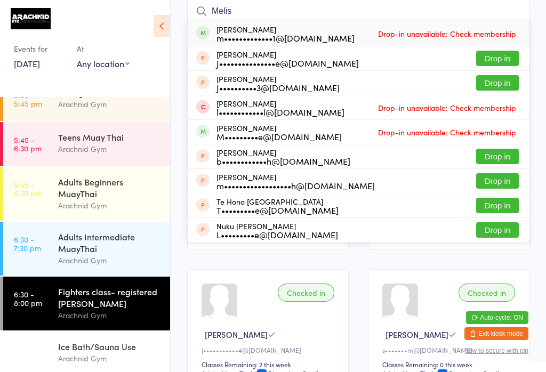
type input "[PERSON_NAME]"
